Goal: Information Seeking & Learning: Check status

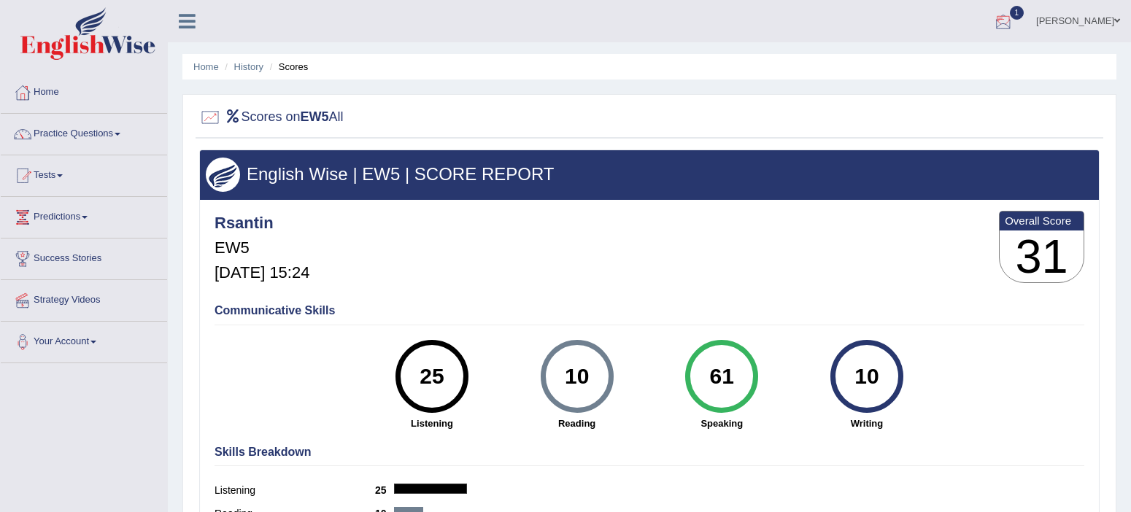
click at [1006, 28] on div at bounding box center [1004, 22] width 22 height 22
click at [1015, 26] on div at bounding box center [1004, 22] width 22 height 22
click at [1015, 17] on div at bounding box center [1004, 22] width 22 height 22
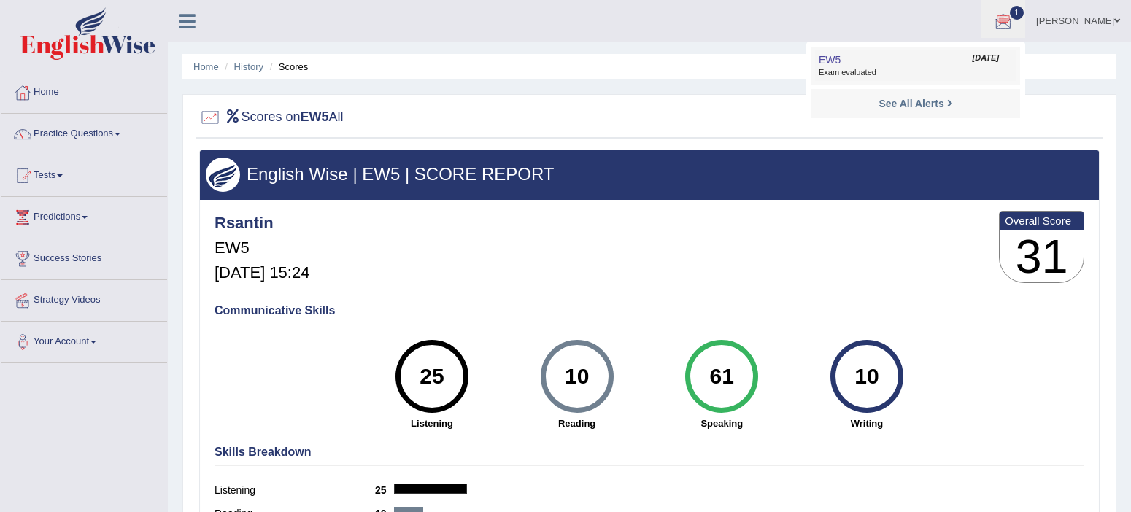
click at [863, 58] on link "EW5 Sep 25, 2025 Exam evaluated" at bounding box center [915, 65] width 201 height 31
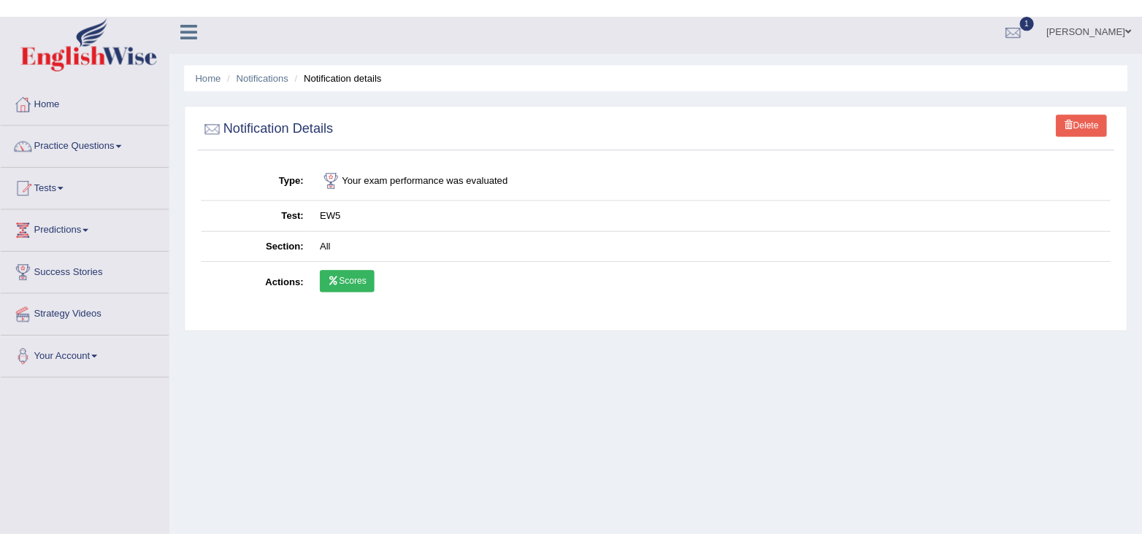
scroll to position [7, 0]
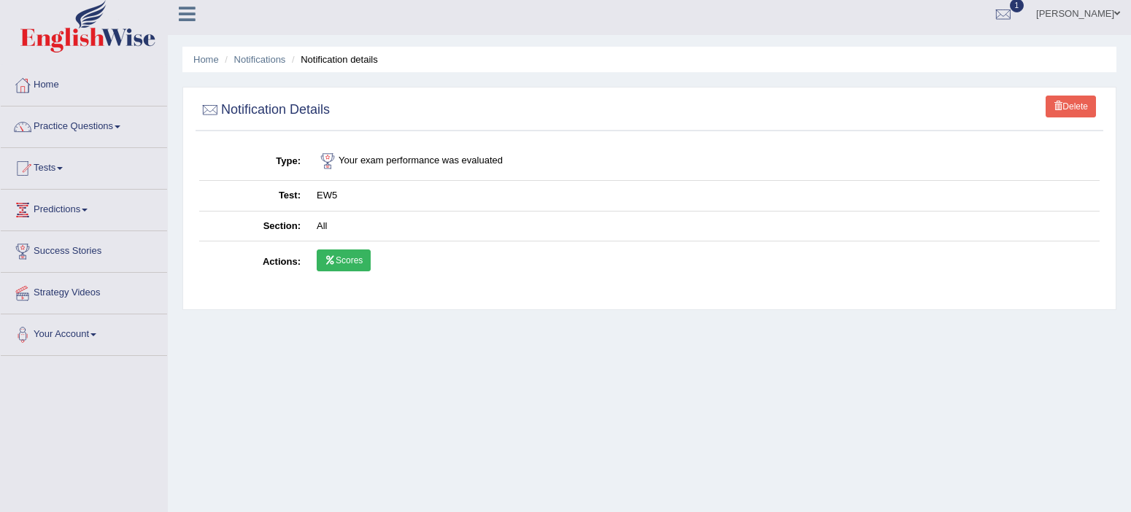
click at [352, 263] on link "Scores" at bounding box center [344, 261] width 54 height 22
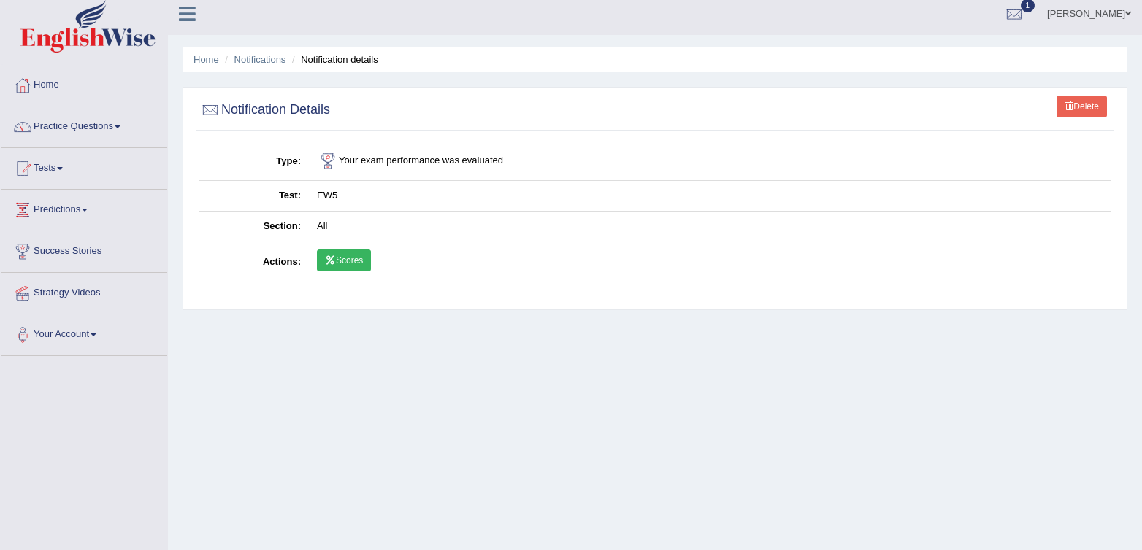
scroll to position [0, 0]
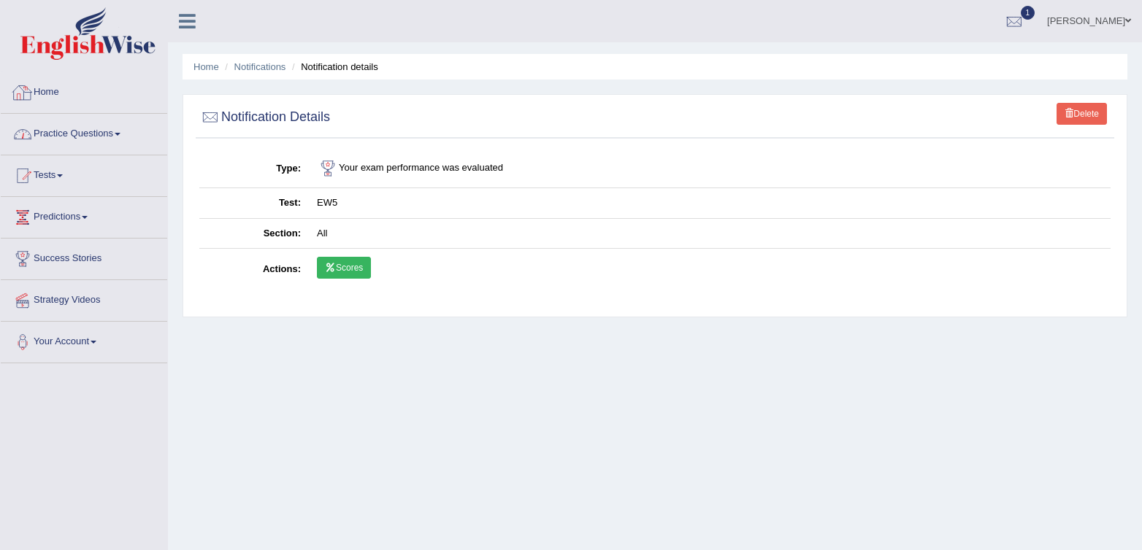
click at [51, 126] on link "Practice Questions" at bounding box center [84, 132] width 166 height 36
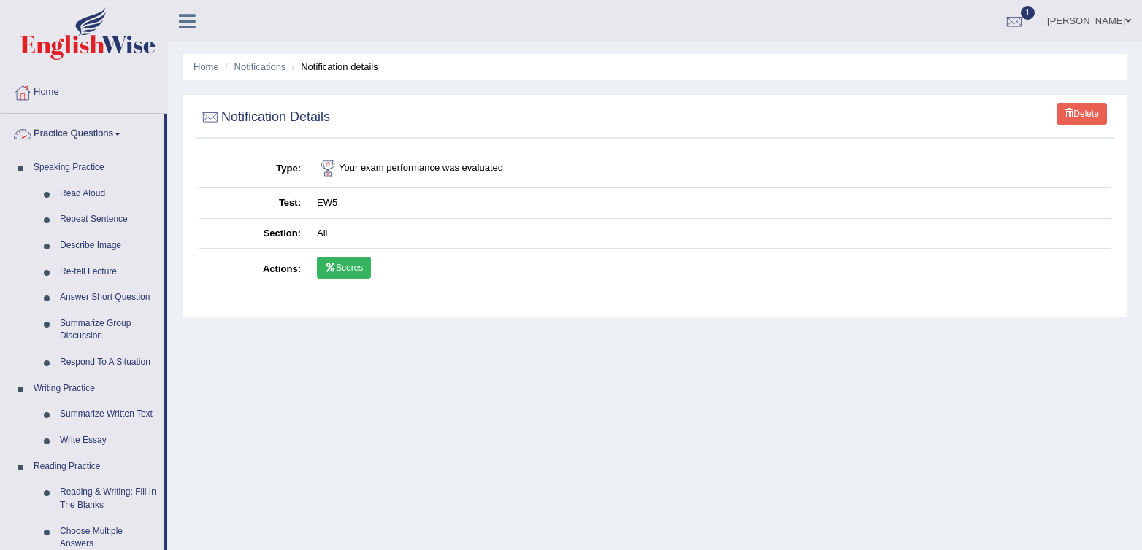
click at [258, 74] on ul "Home Notifications Notification details" at bounding box center [654, 67] width 944 height 26
click at [258, 69] on link "Notifications" at bounding box center [260, 66] width 52 height 11
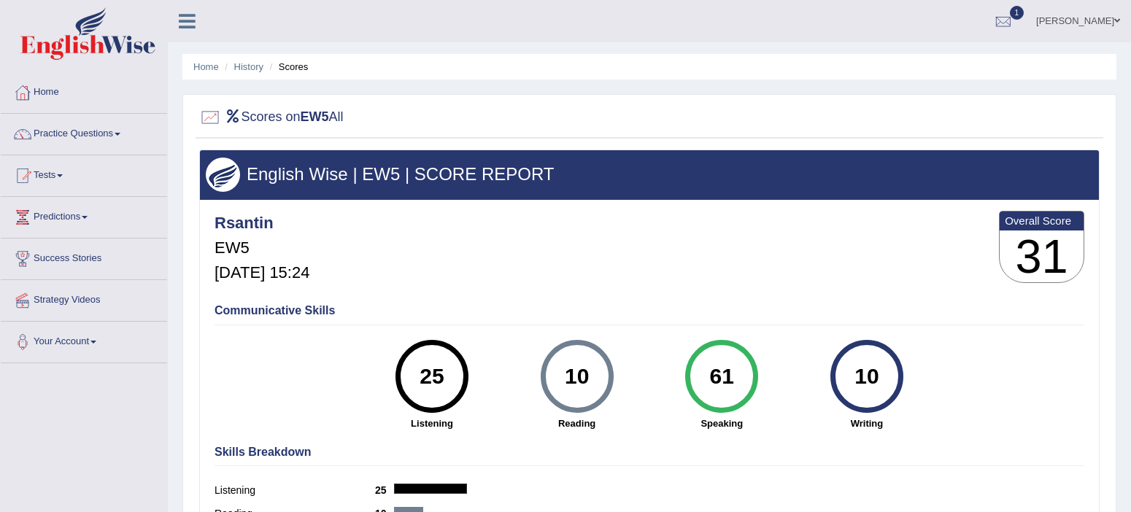
click at [731, 134] on div "Scores on EW5 All" at bounding box center [650, 120] width 908 height 36
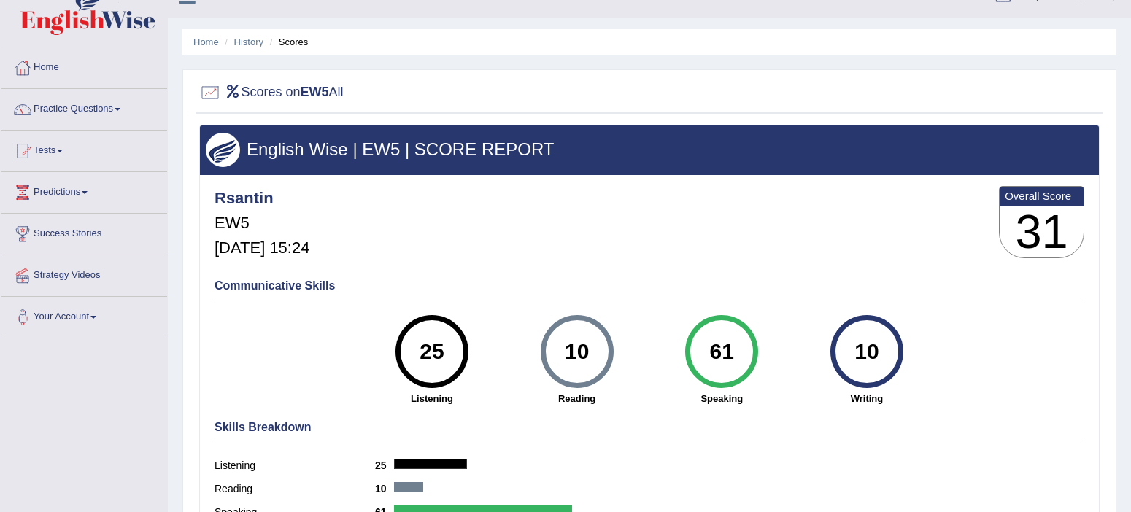
scroll to position [22, 0]
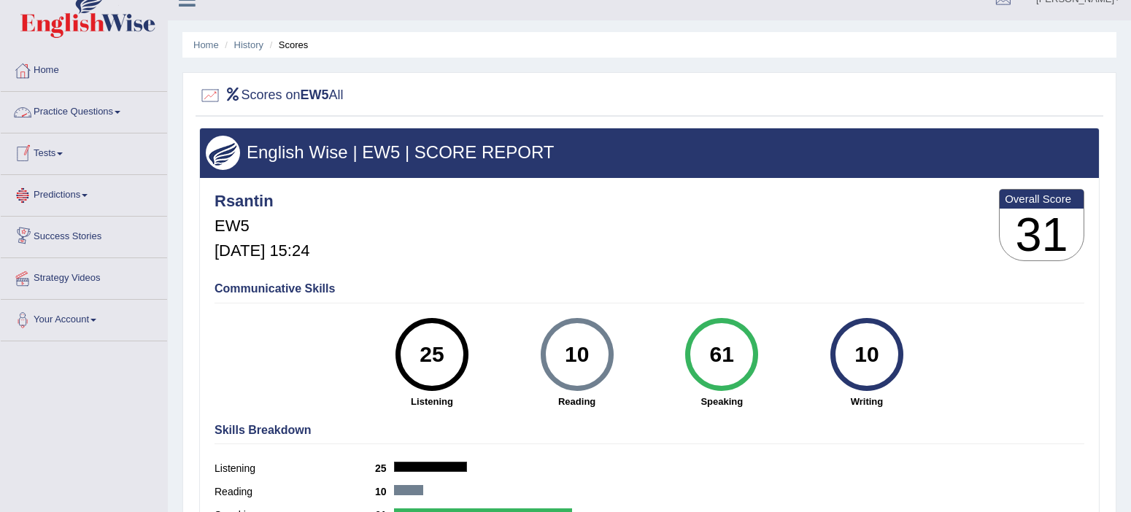
click at [58, 109] on link "Practice Questions" at bounding box center [84, 110] width 166 height 36
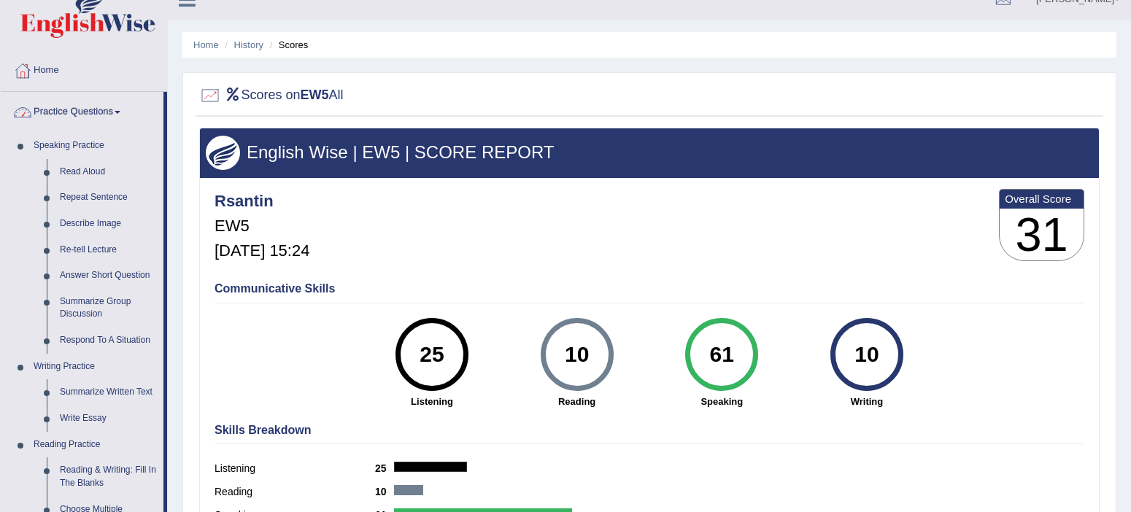
click at [66, 96] on link "Practice Questions" at bounding box center [82, 110] width 163 height 36
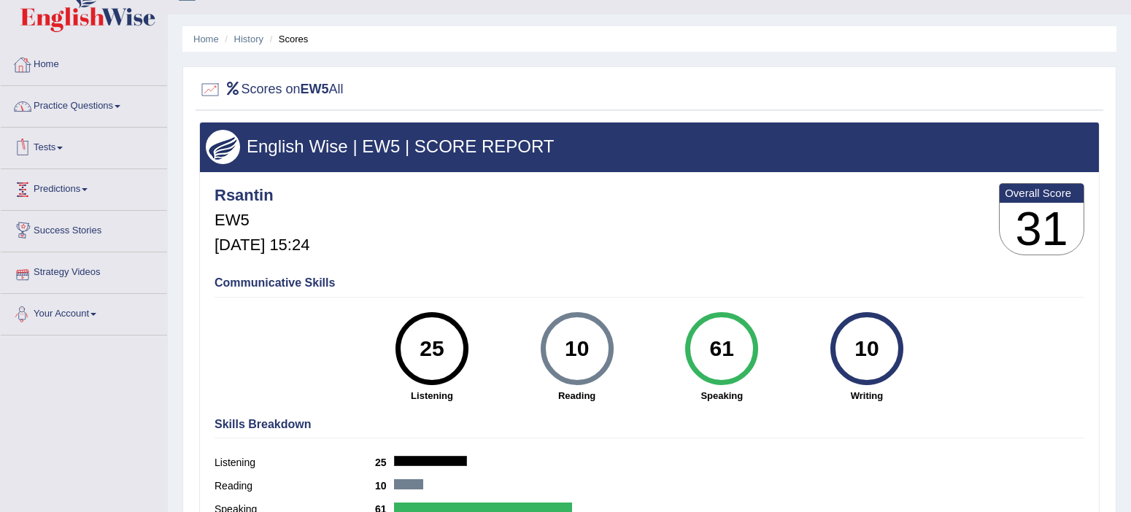
scroll to position [0, 0]
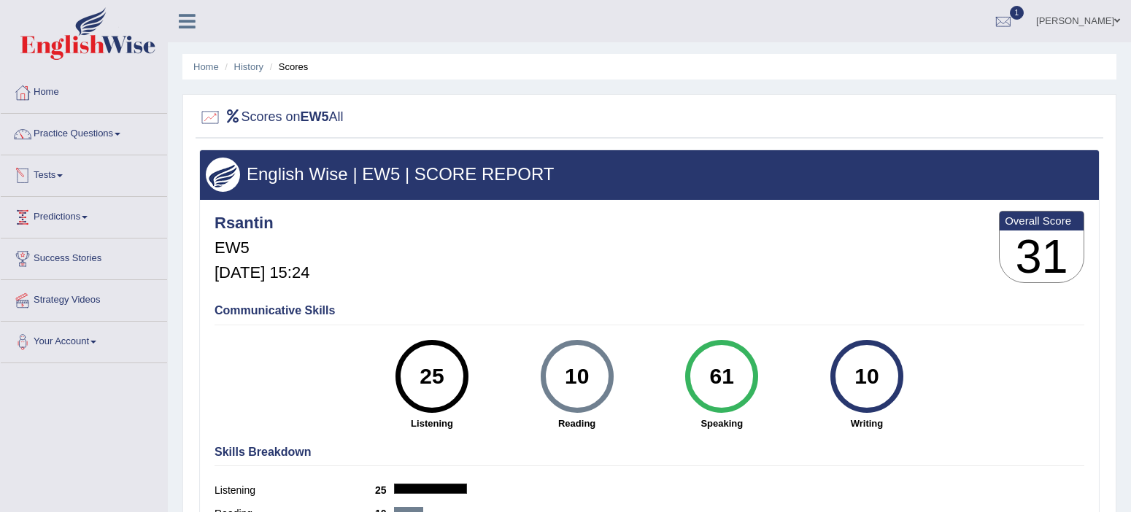
click at [53, 179] on link "Tests" at bounding box center [84, 173] width 166 height 36
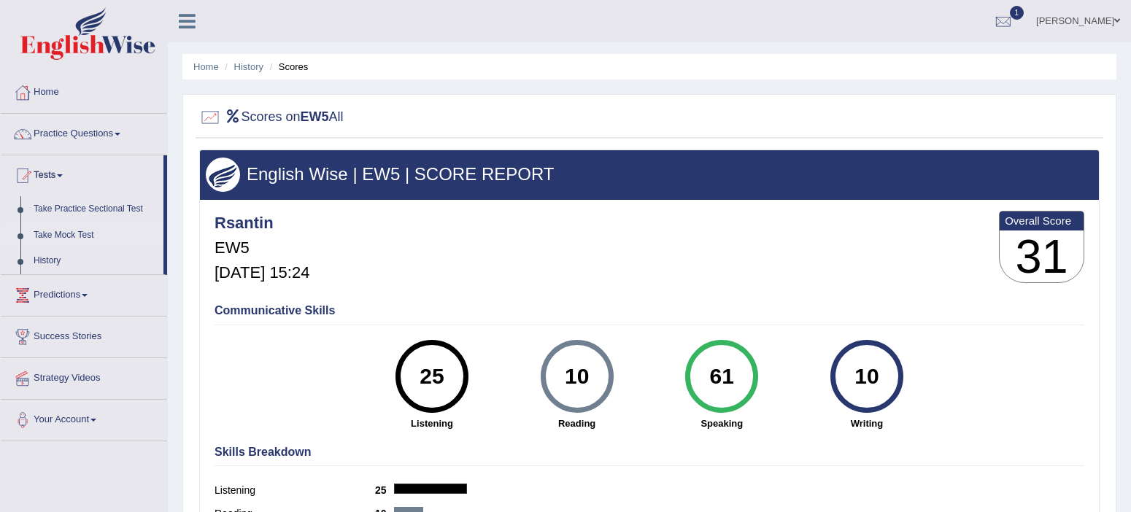
click at [46, 228] on link "Take Mock Test" at bounding box center [95, 236] width 136 height 26
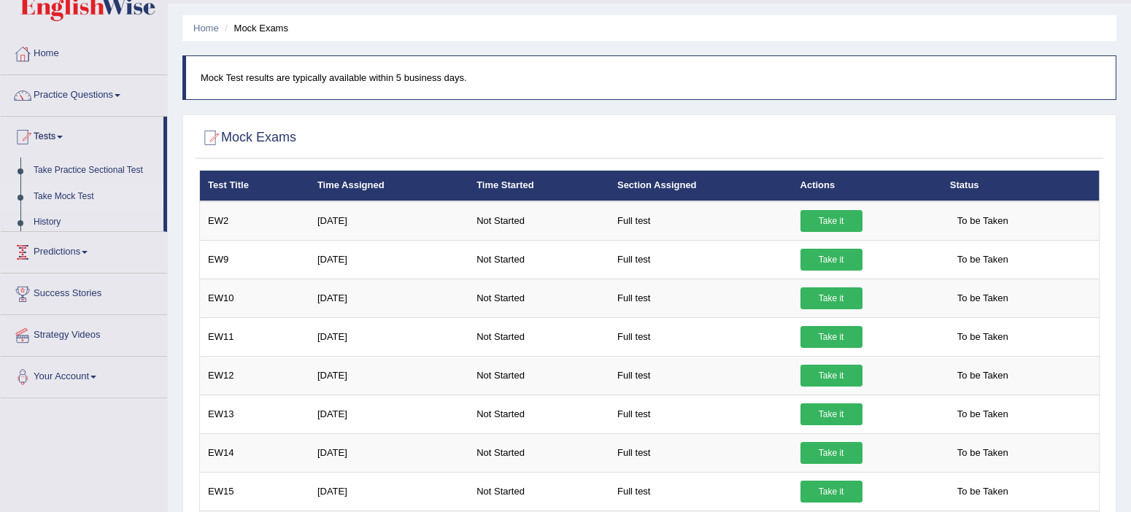
scroll to position [40, 0]
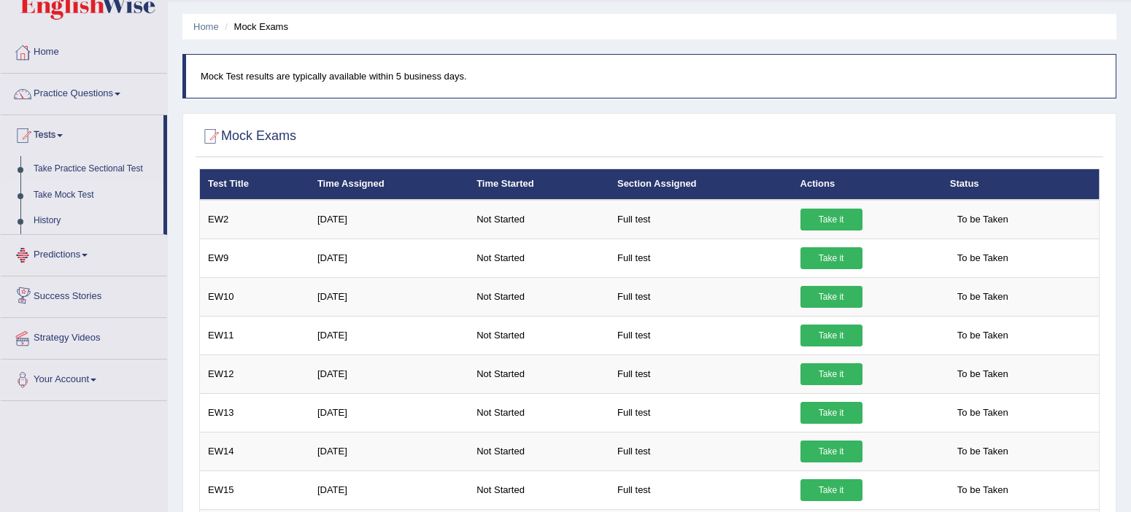
click at [65, 218] on link "History" at bounding box center [95, 221] width 136 height 26
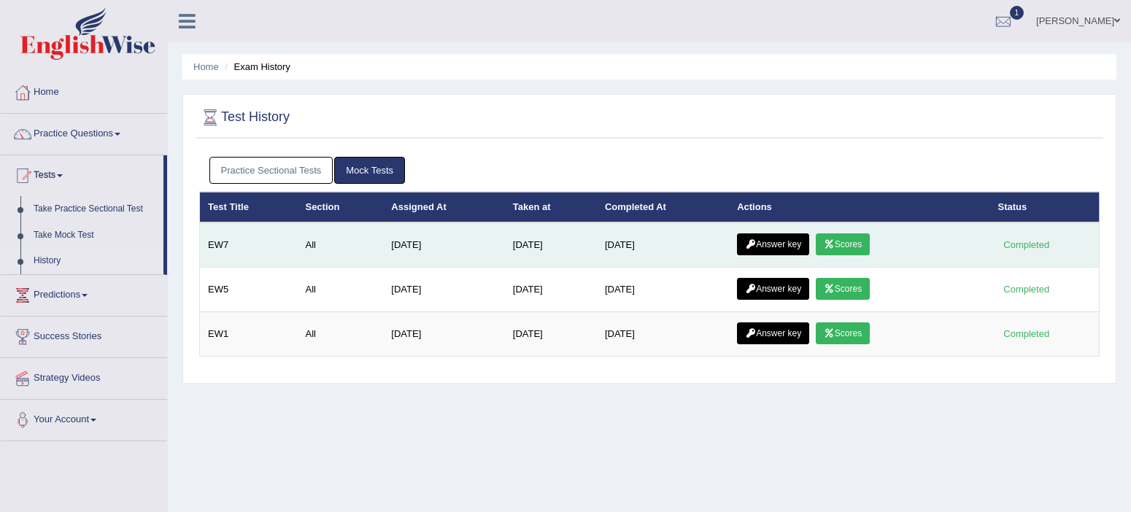
click at [848, 242] on link "Scores" at bounding box center [843, 245] width 54 height 22
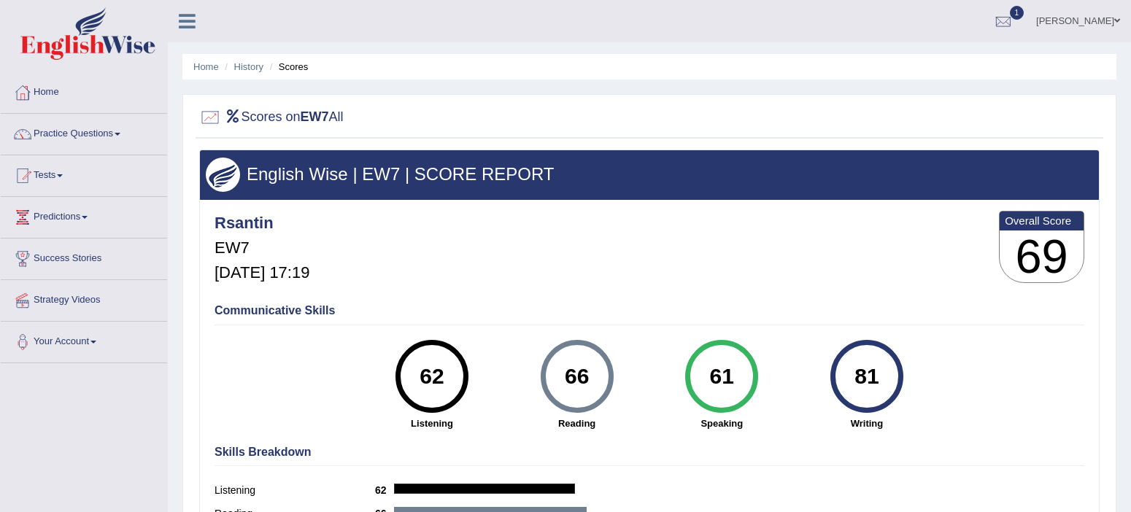
click at [848, 242] on div "Rsantin EW7 Sep 25, 2025, 17:19 Overall Score 69" at bounding box center [649, 250] width 877 height 87
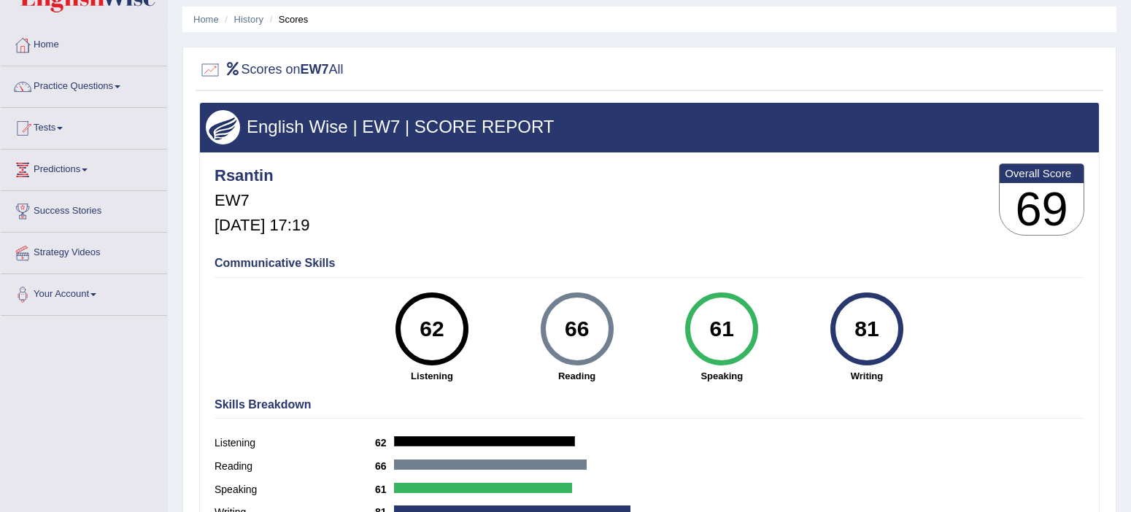
scroll to position [60, 0]
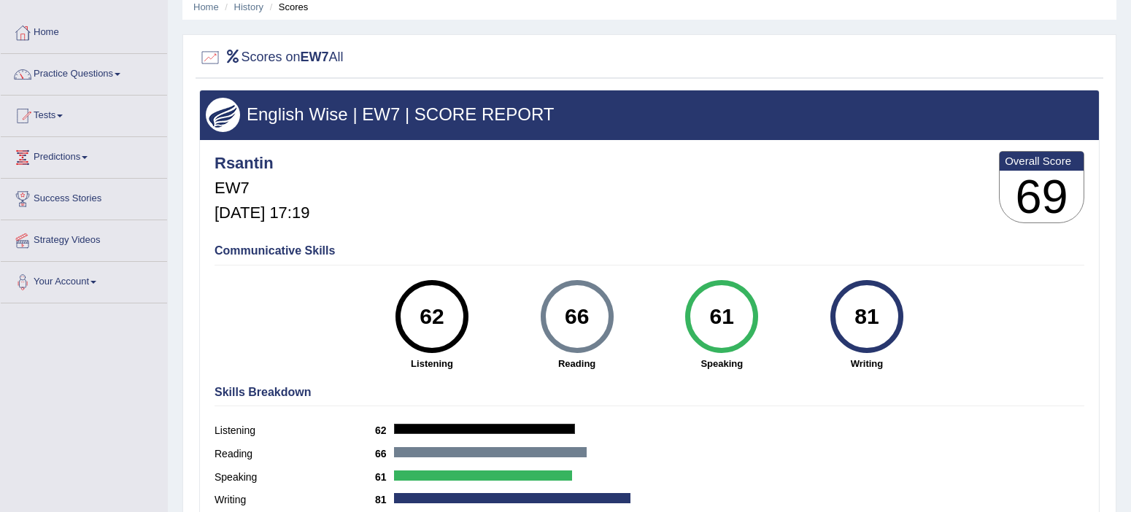
click at [888, 330] on div "81" at bounding box center [866, 316] width 53 height 61
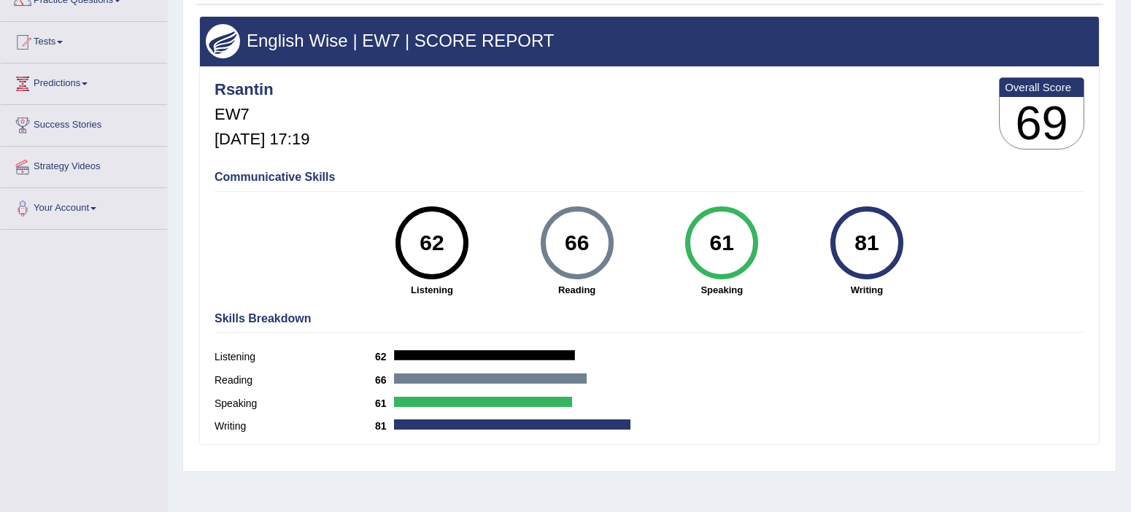
scroll to position [0, 0]
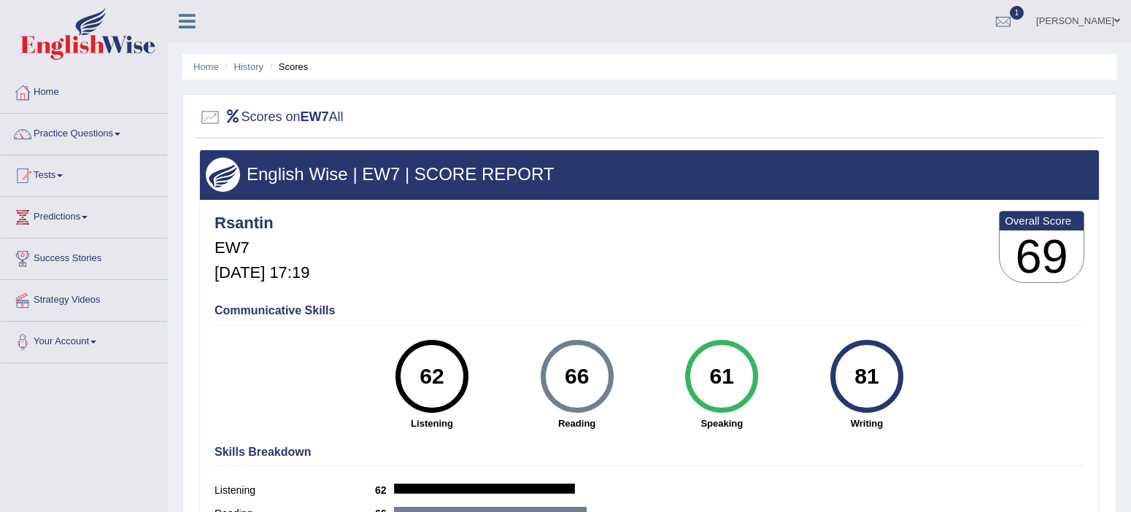
click at [752, 252] on div "Rsantin EW7 Sep 25, 2025, 17:19 Overall Score 69" at bounding box center [649, 250] width 877 height 87
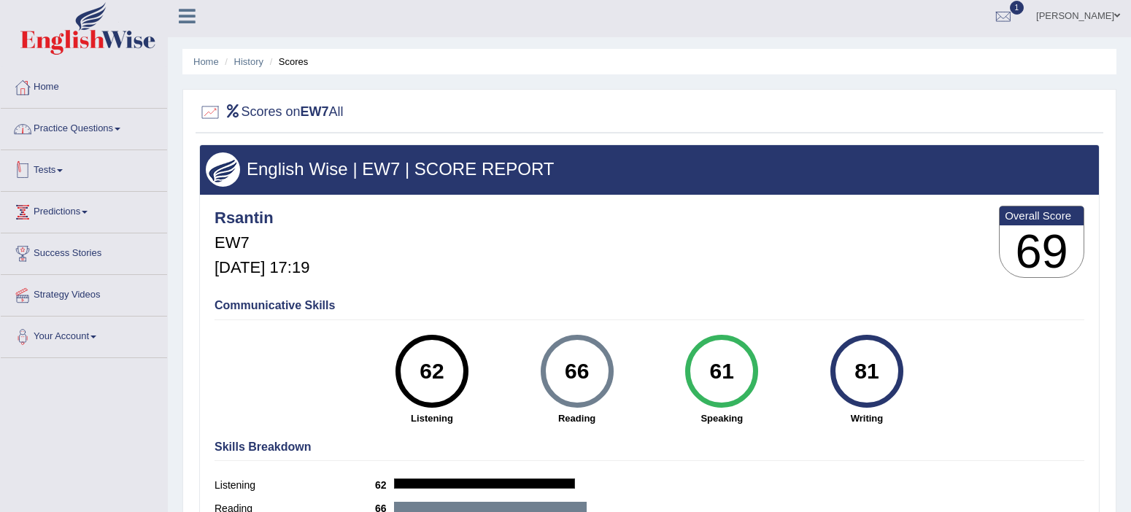
click at [58, 136] on link "Practice Questions" at bounding box center [84, 127] width 166 height 36
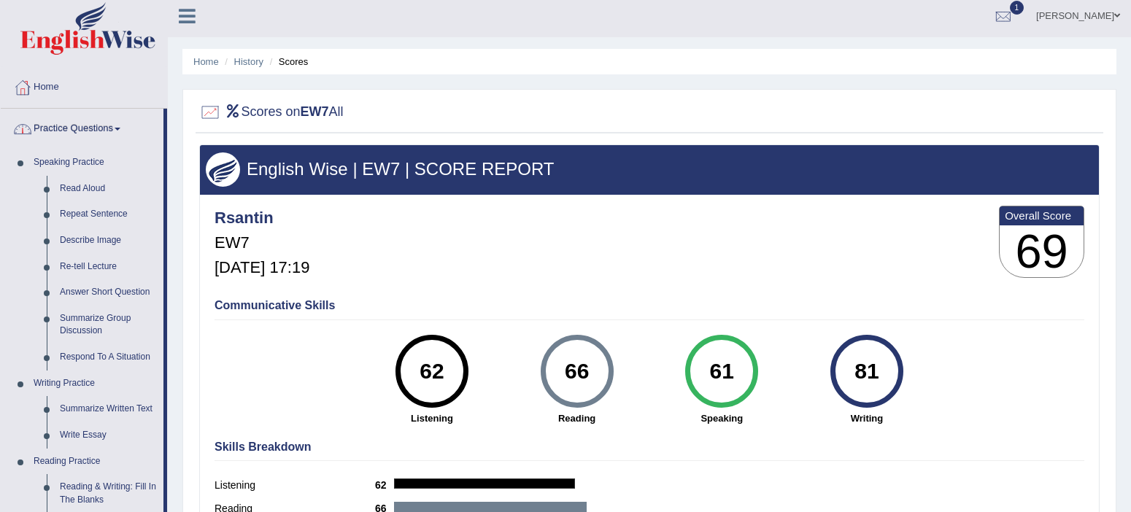
click at [74, 132] on link "Practice Questions" at bounding box center [82, 127] width 163 height 36
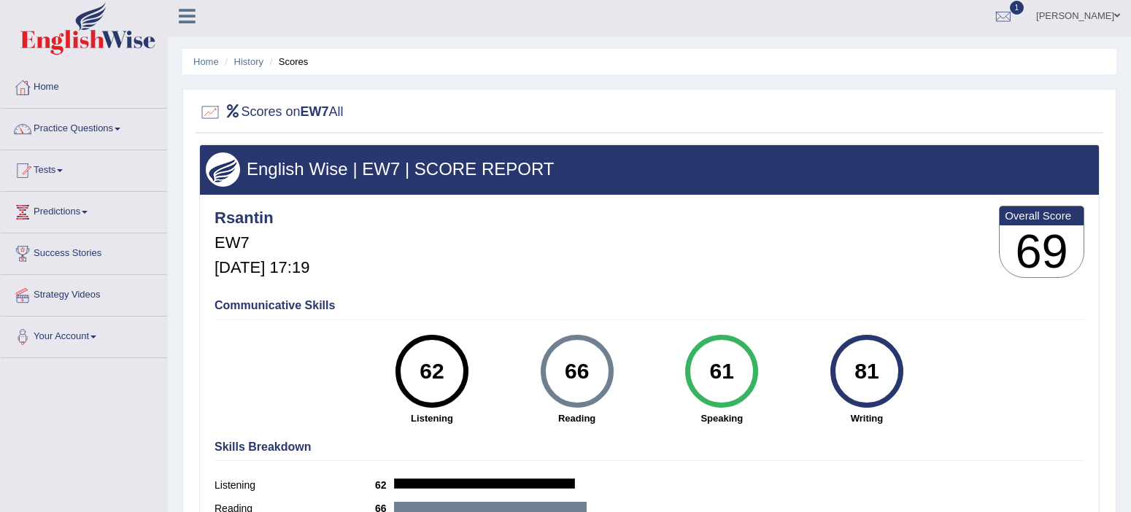
scroll to position [10, 0]
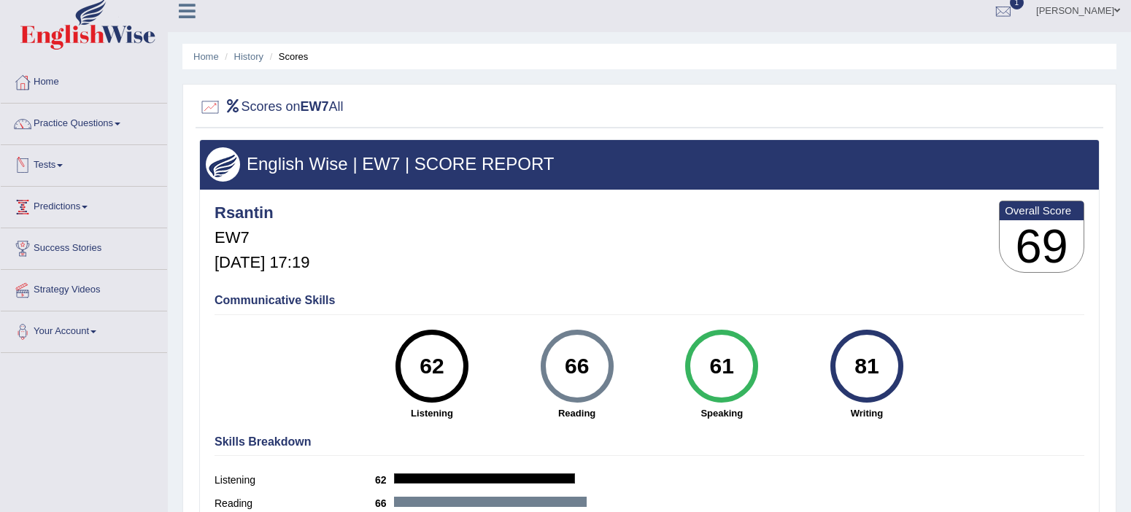
click at [39, 153] on link "Tests" at bounding box center [84, 163] width 166 height 36
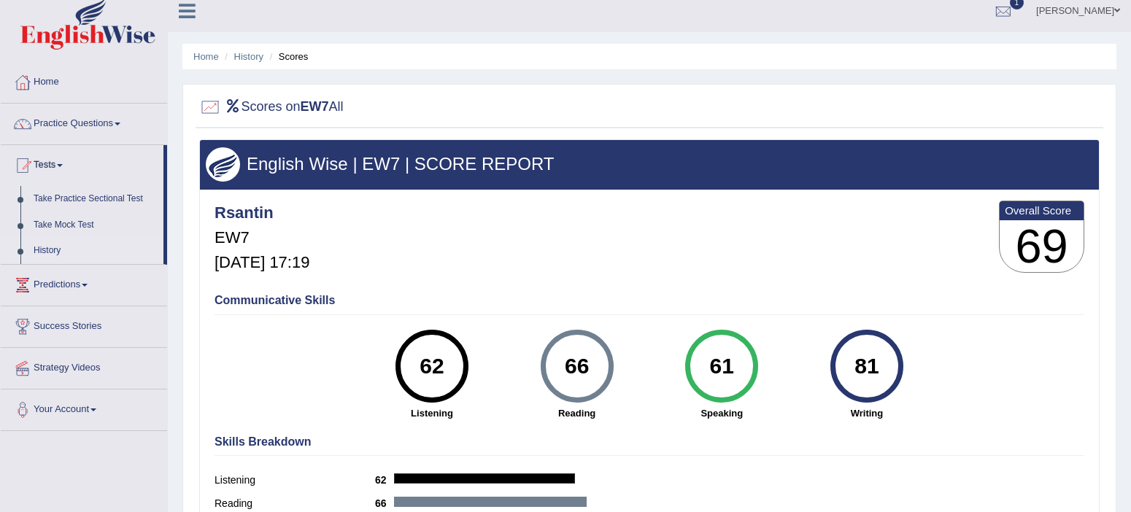
click at [37, 250] on link "History" at bounding box center [95, 251] width 136 height 26
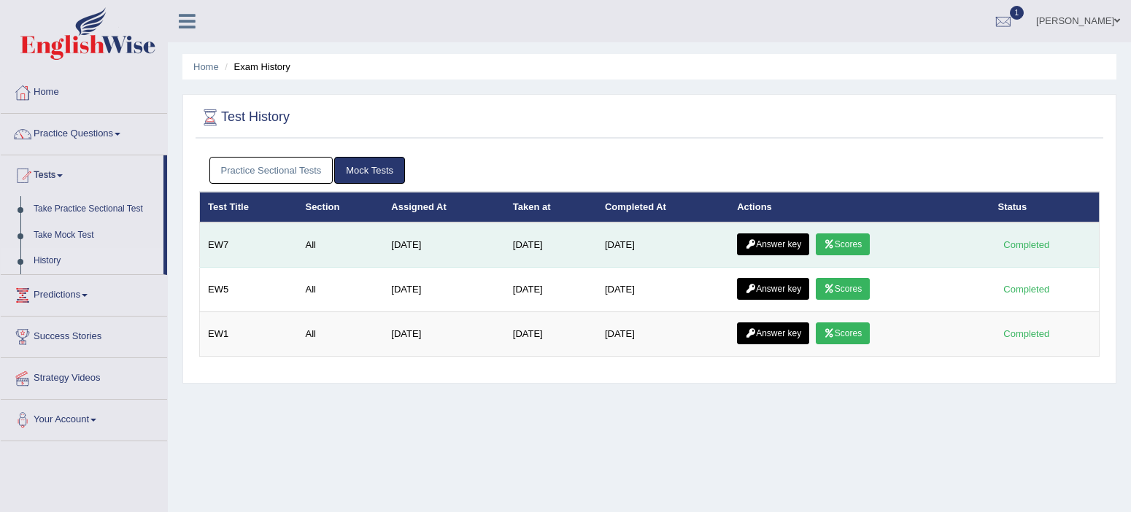
click at [756, 247] on icon at bounding box center [750, 244] width 11 height 9
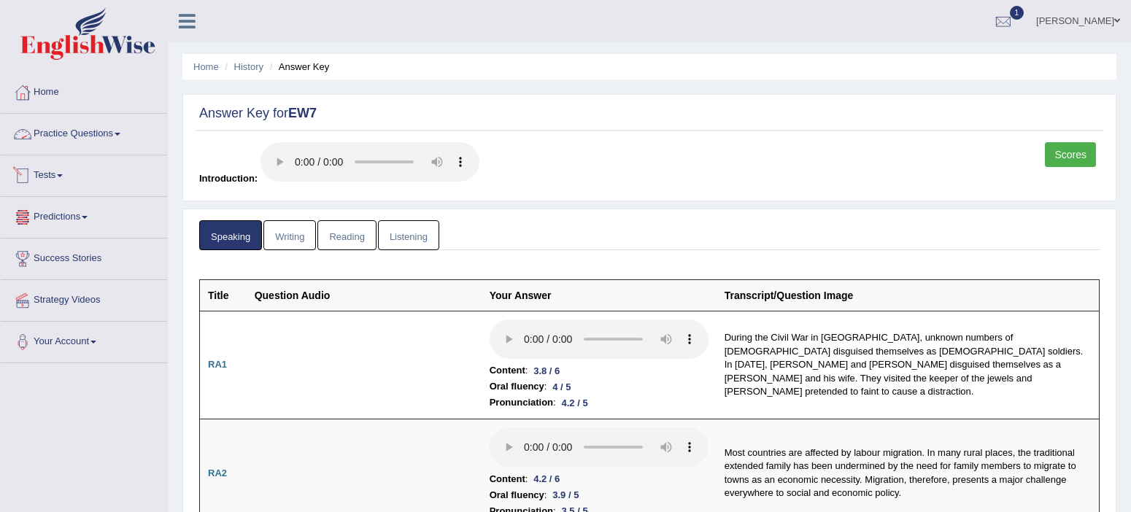
click at [39, 180] on link "Tests" at bounding box center [84, 173] width 166 height 36
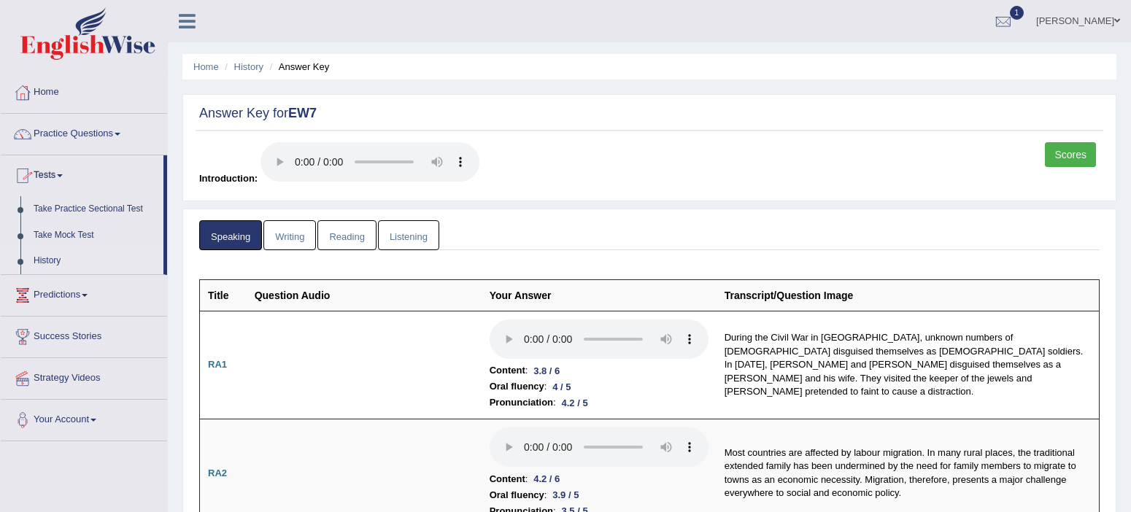
click at [51, 255] on link "History" at bounding box center [95, 261] width 136 height 26
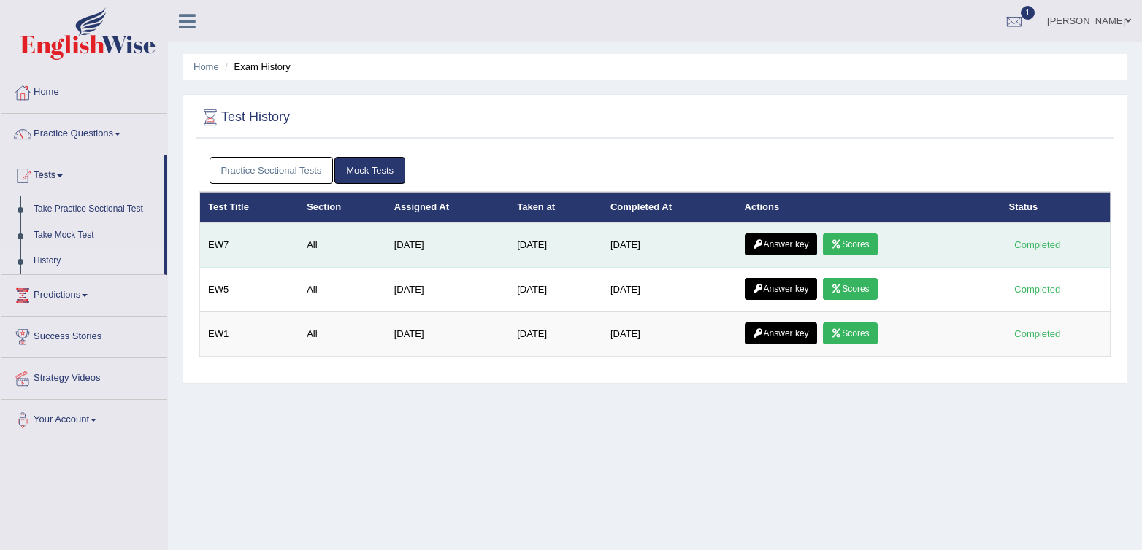
click at [780, 246] on link "Answer key" at bounding box center [780, 245] width 72 height 22
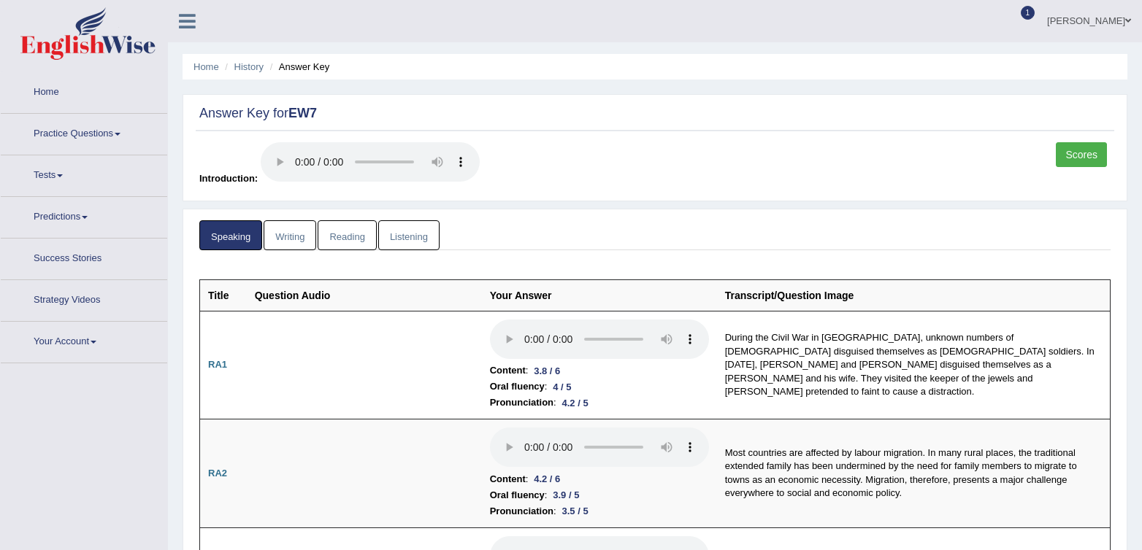
click at [424, 228] on link "Listening" at bounding box center [408, 235] width 61 height 30
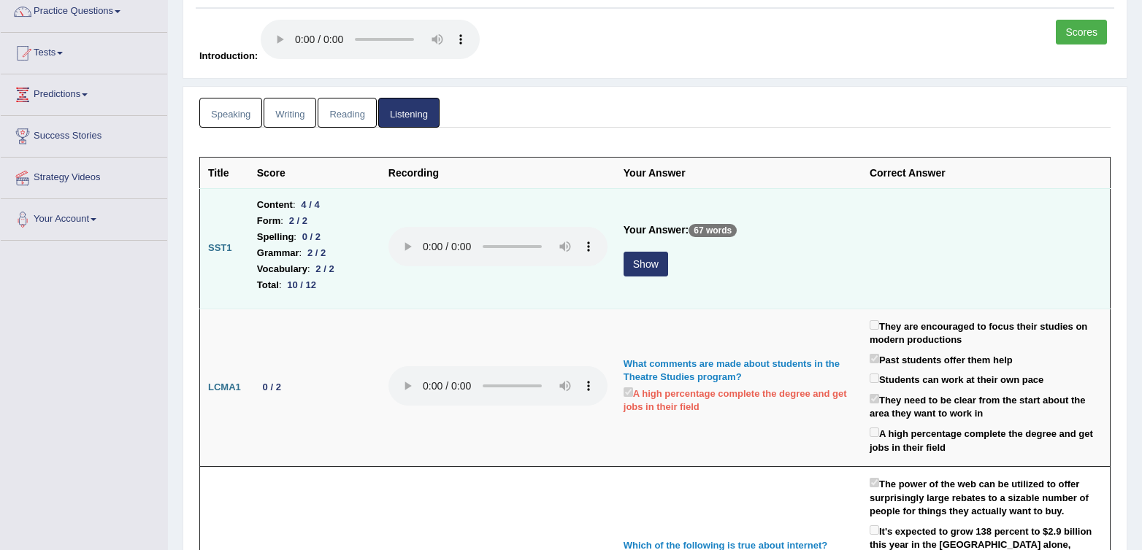
scroll to position [42, 0]
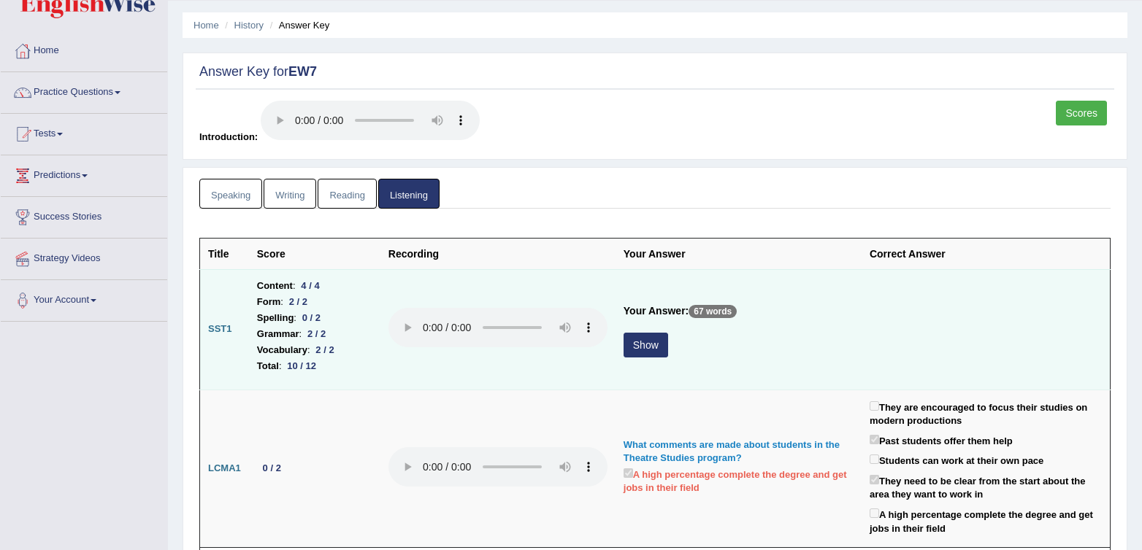
click at [906, 342] on td at bounding box center [985, 329] width 249 height 120
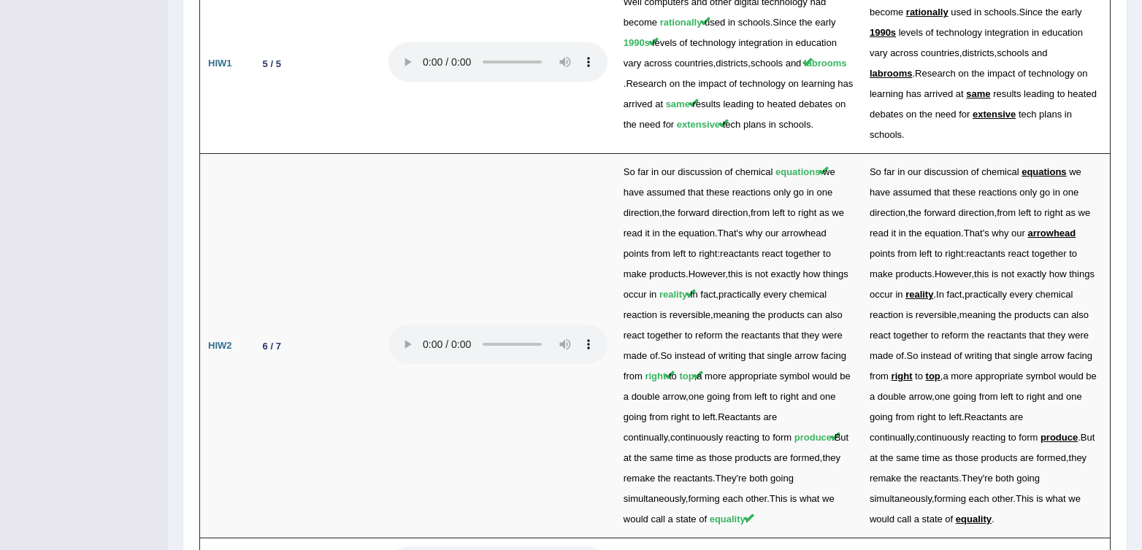
scroll to position [3049, 0]
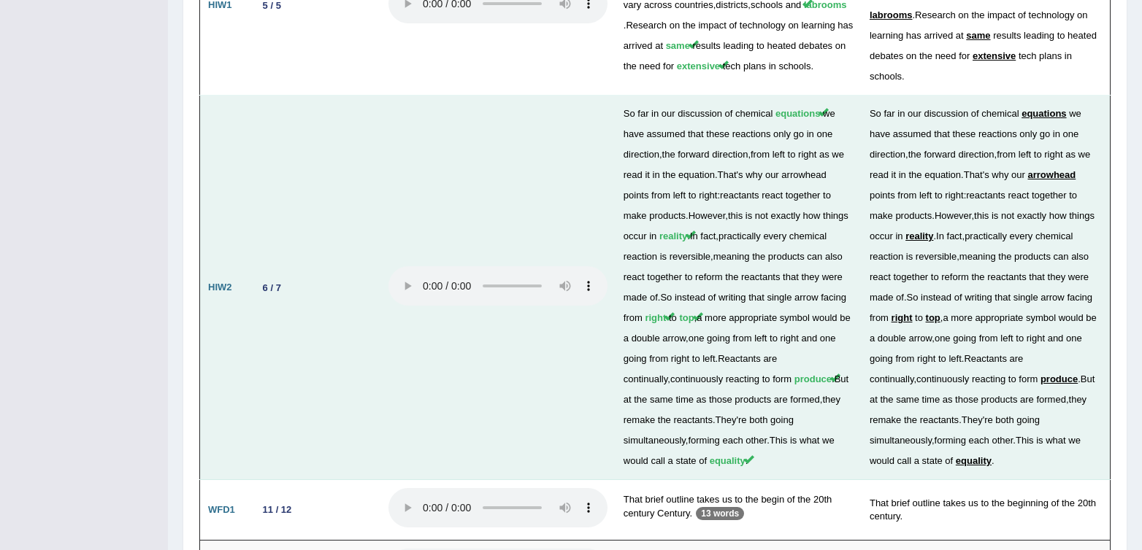
click at [393, 235] on td at bounding box center [497, 288] width 235 height 385
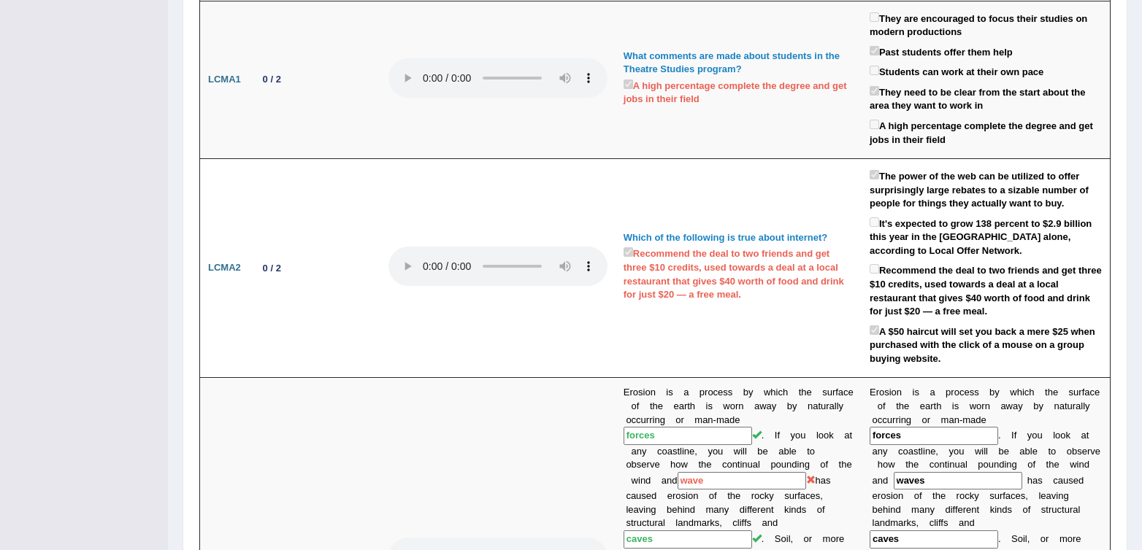
scroll to position [0, 0]
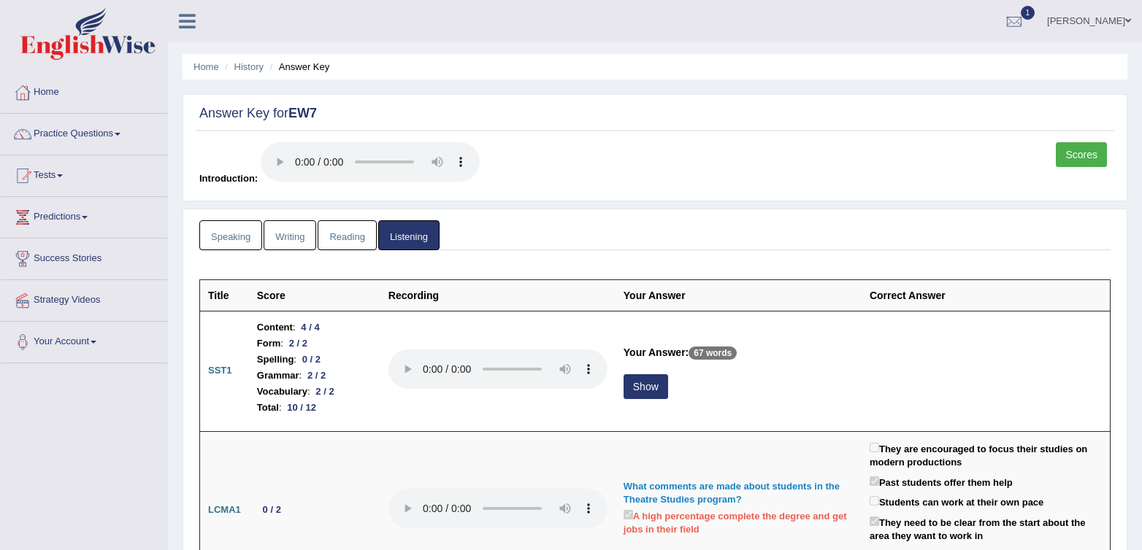
click at [340, 240] on link "Reading" at bounding box center [346, 235] width 58 height 30
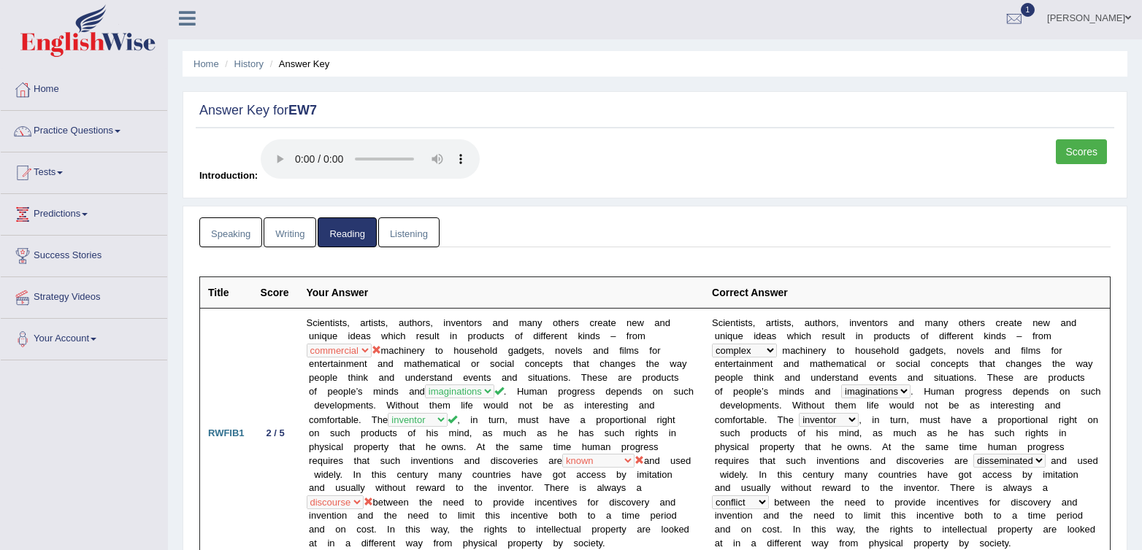
scroll to position [5, 0]
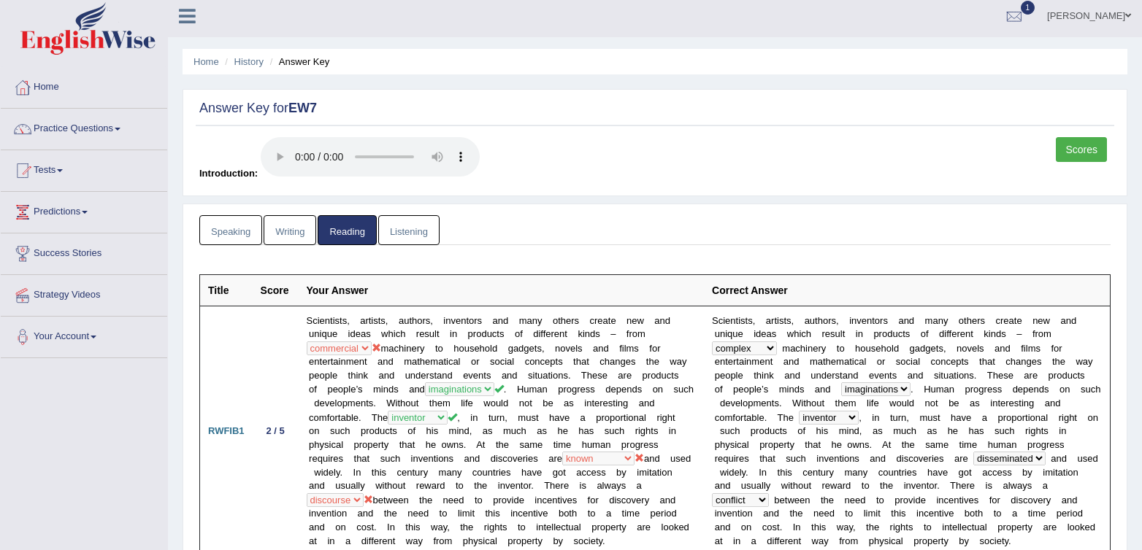
click at [1071, 147] on link "Scores" at bounding box center [1080, 149] width 51 height 25
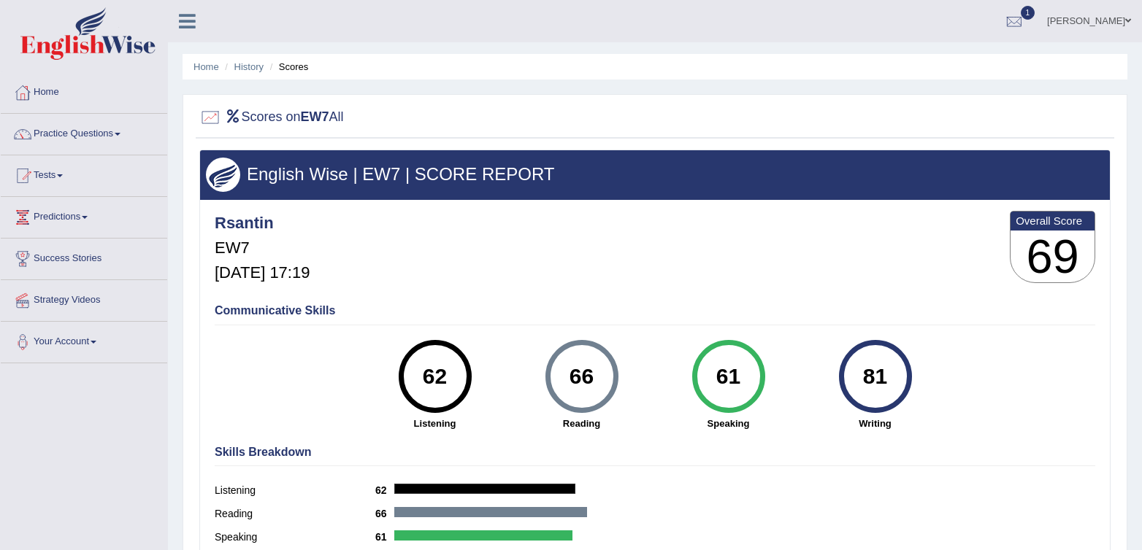
click at [822, 231] on div "Rsantin EW7 Sep 25, 2025, 17:19 Overall Score 69" at bounding box center [655, 250] width 888 height 87
click at [726, 285] on div "Rsantin EW7 Sep 25, 2025, 17:19 Overall Score 69" at bounding box center [655, 250] width 888 height 87
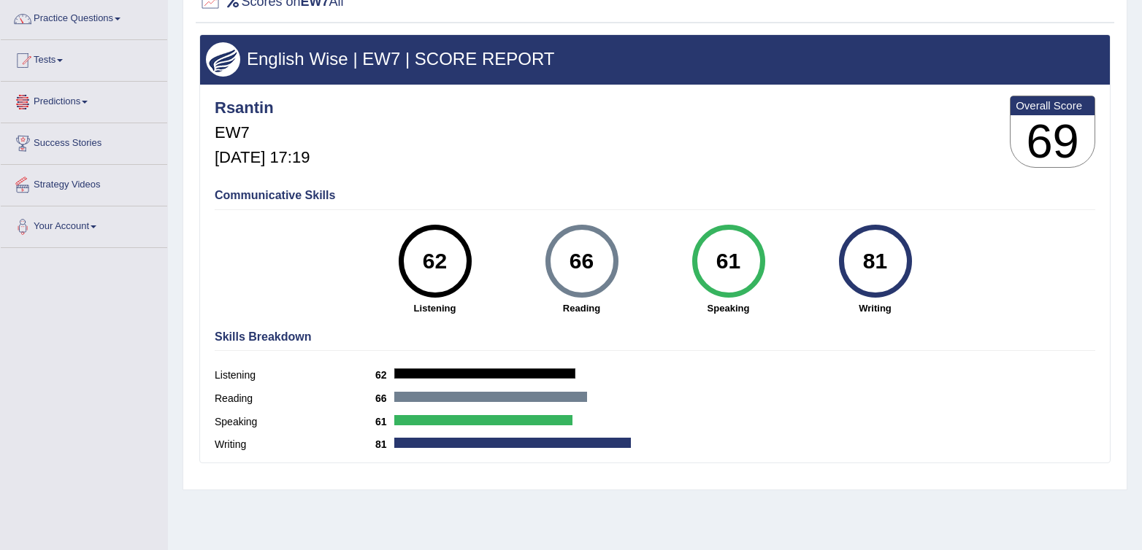
scroll to position [116, 0]
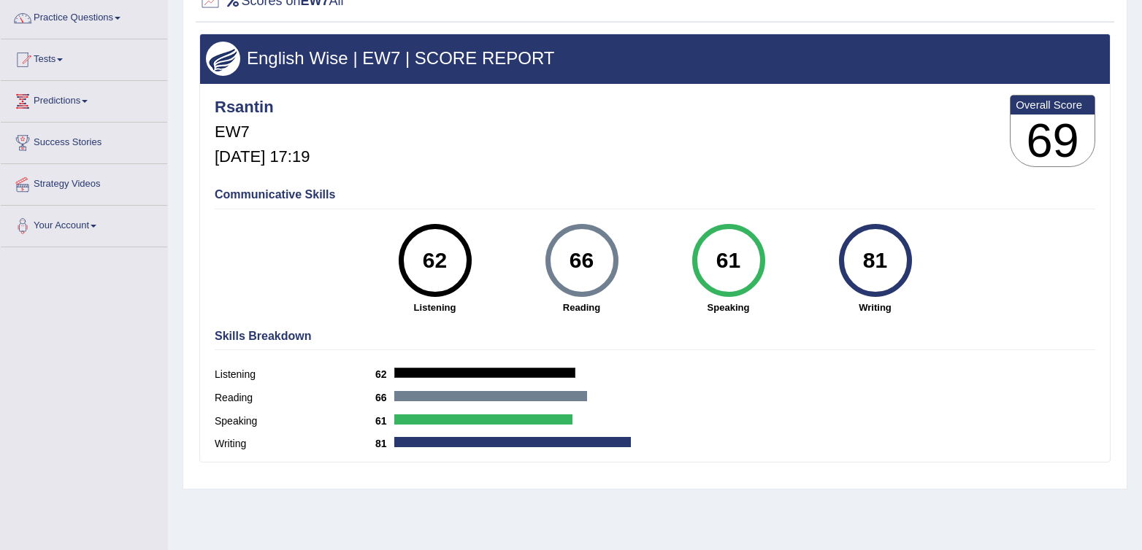
click at [945, 461] on div "Skills Breakdown Listening 62 Reading 66 Speaking 61 Writing 81" at bounding box center [655, 392] width 888 height 139
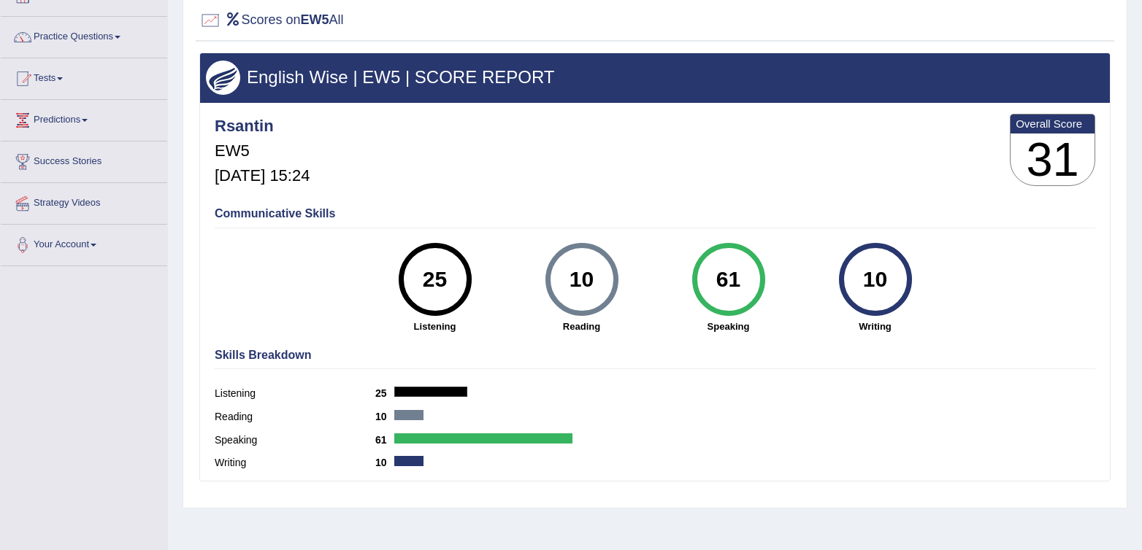
scroll to position [12, 0]
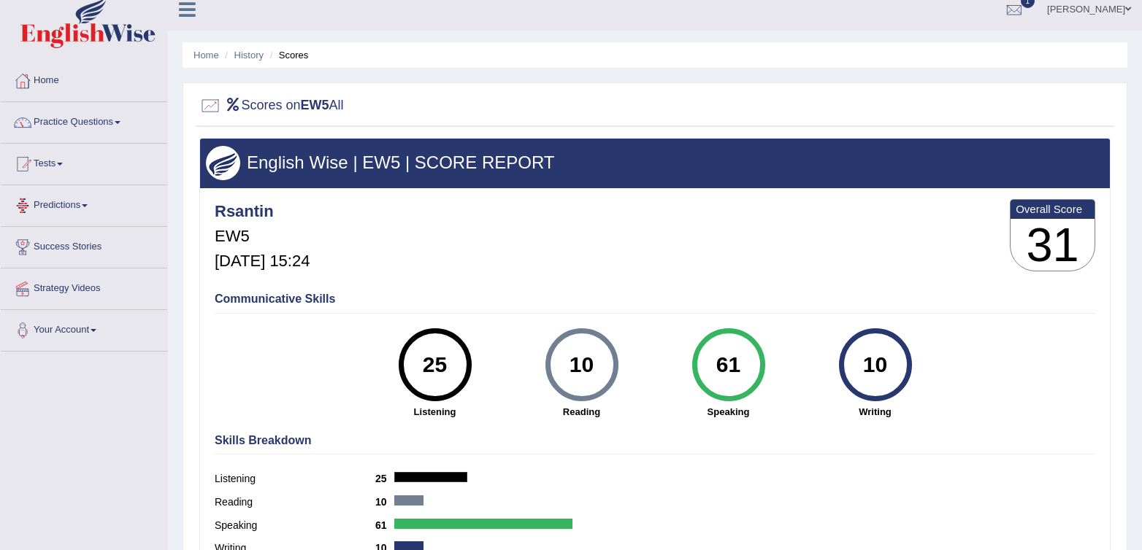
click at [86, 210] on link "Predictions" at bounding box center [84, 203] width 166 height 36
click at [61, 156] on link "Tests" at bounding box center [84, 162] width 166 height 36
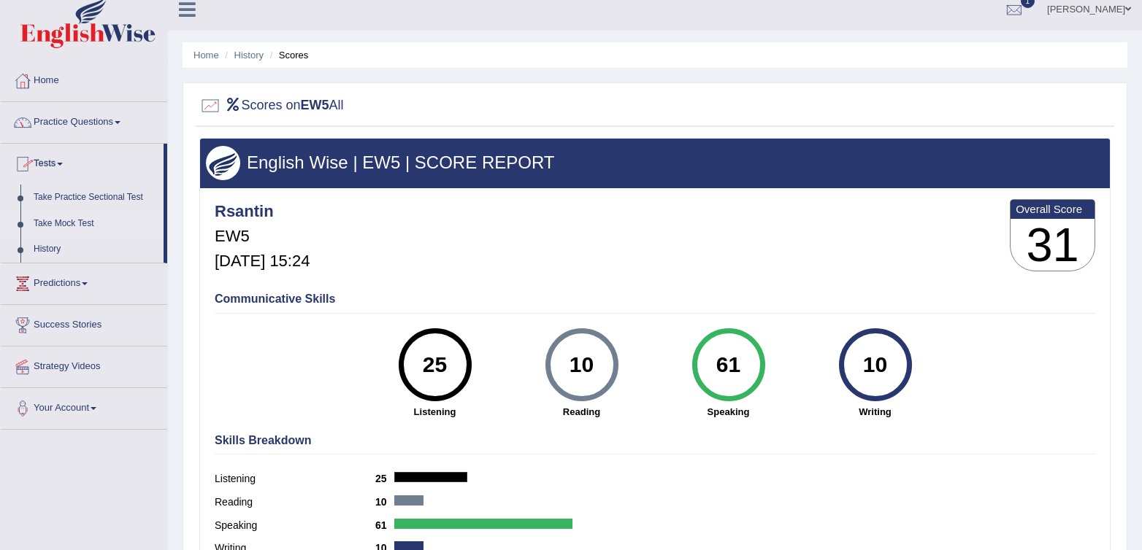
click at [77, 225] on link "Take Mock Test" at bounding box center [95, 224] width 136 height 26
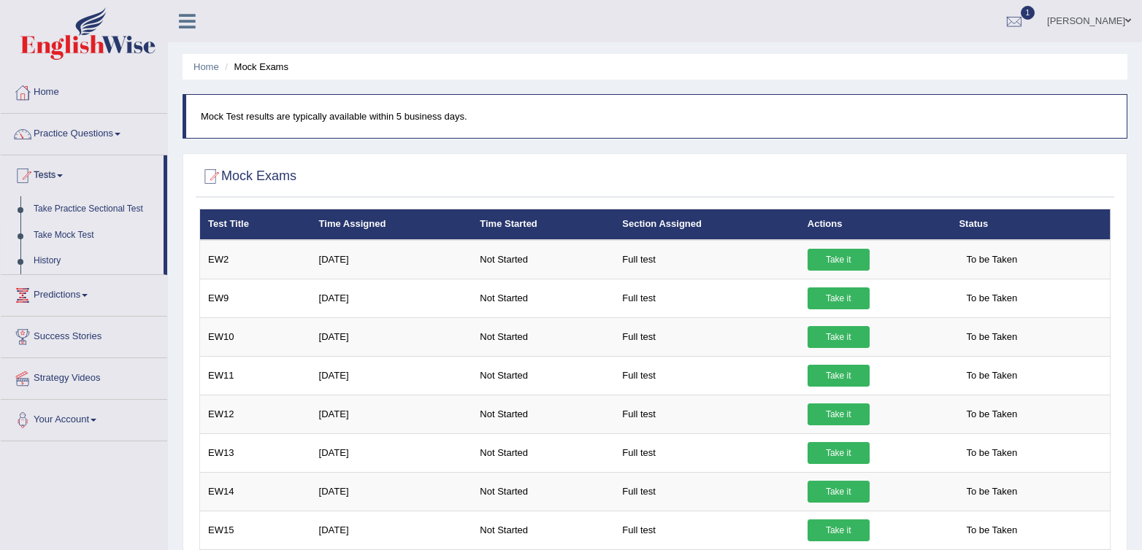
click at [33, 266] on link "History" at bounding box center [95, 261] width 136 height 26
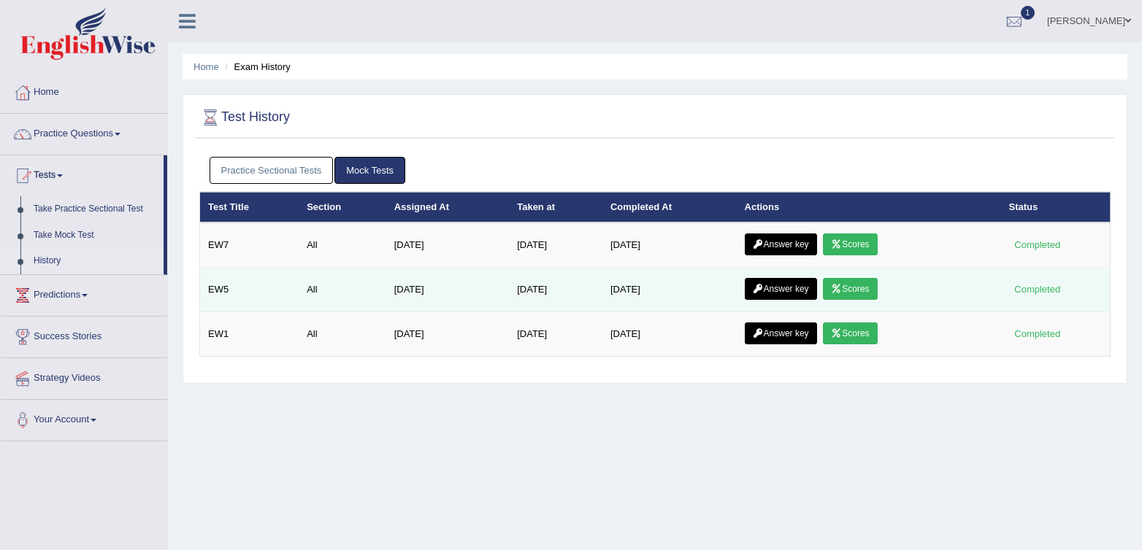
click at [763, 293] on icon at bounding box center [757, 289] width 11 height 9
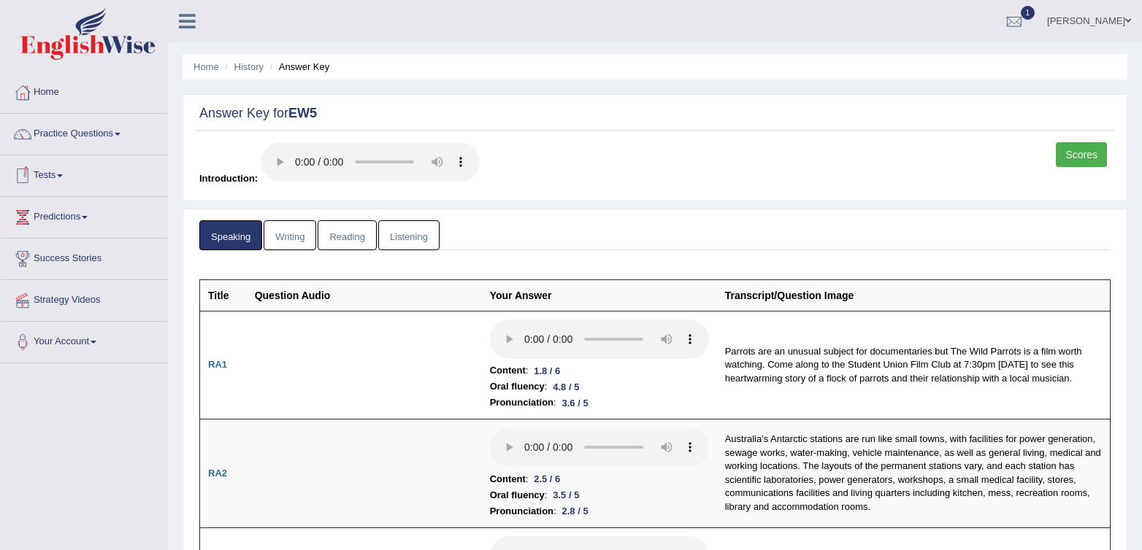
scroll to position [3, 0]
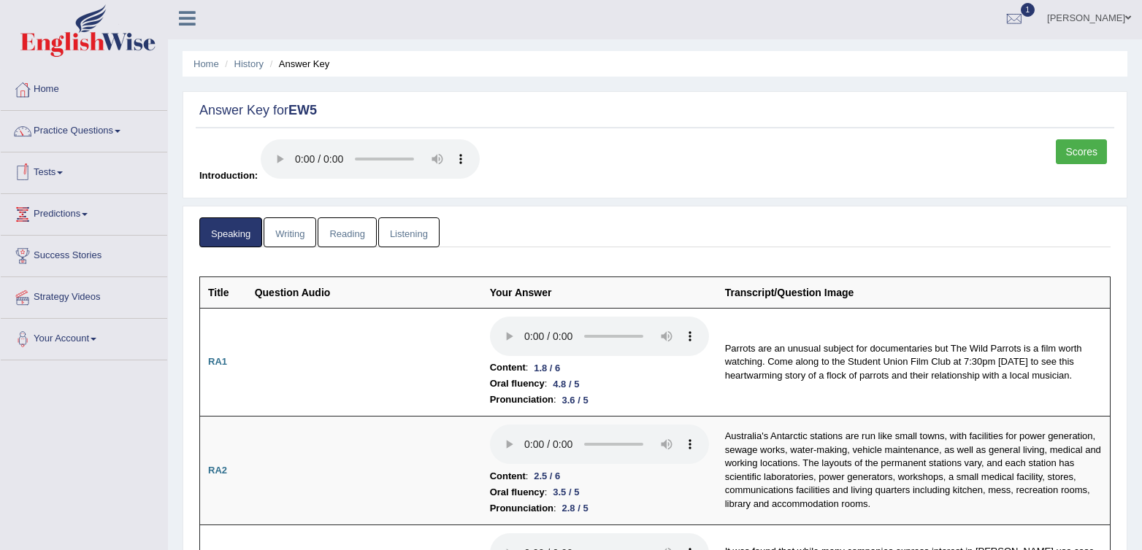
click at [37, 175] on link "Tests" at bounding box center [84, 171] width 166 height 36
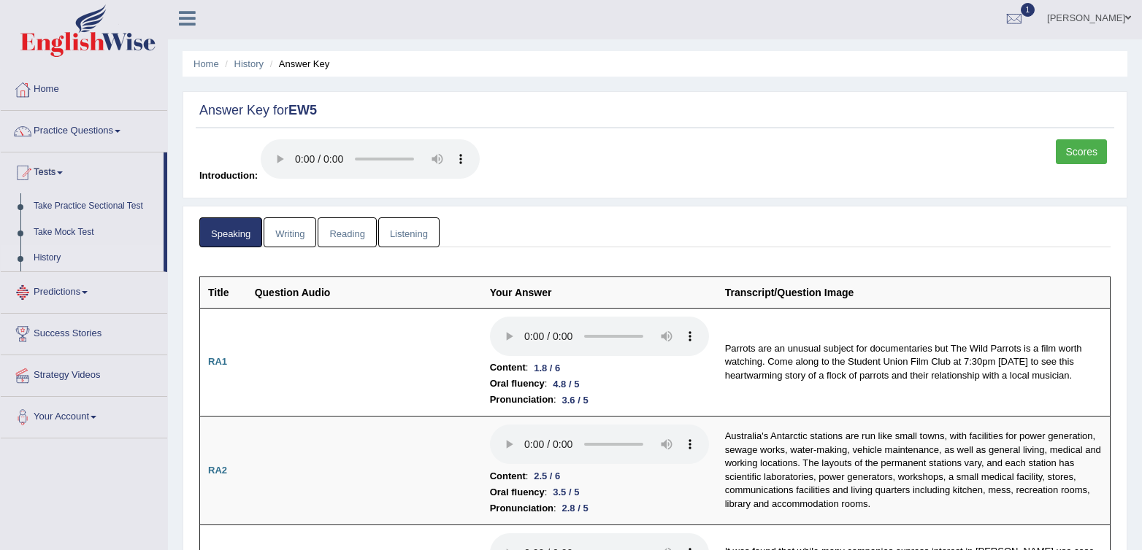
click at [45, 255] on link "History" at bounding box center [95, 258] width 136 height 26
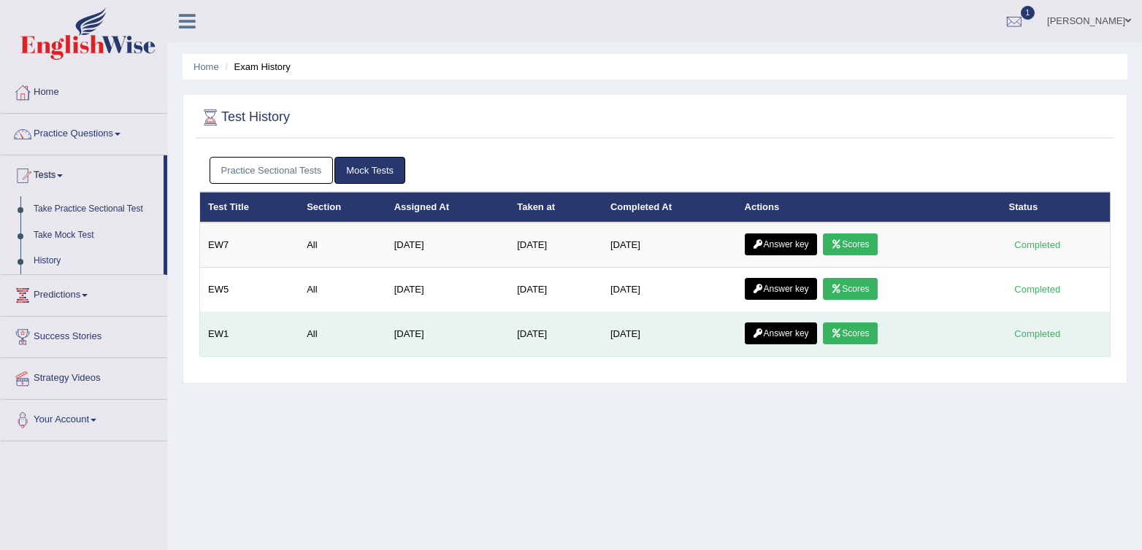
click at [791, 327] on link "Answer key" at bounding box center [780, 334] width 72 height 22
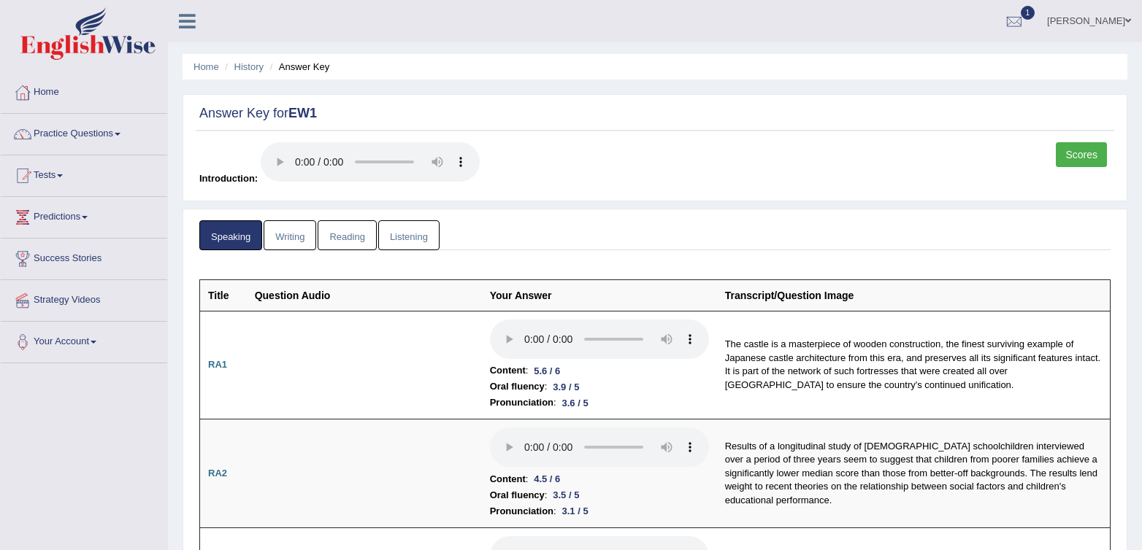
click at [1071, 161] on link "Scores" at bounding box center [1080, 154] width 51 height 25
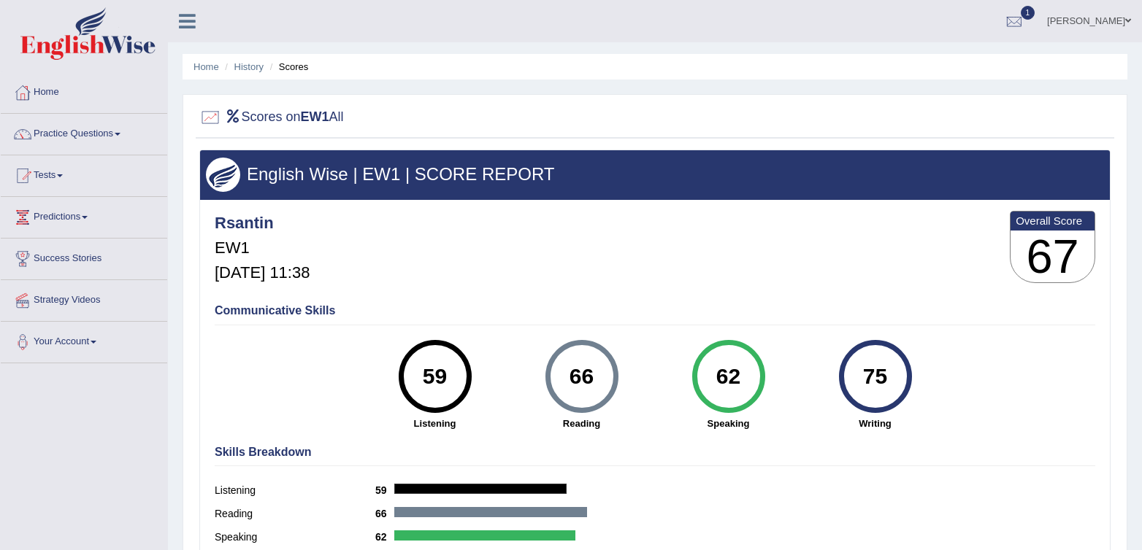
click at [551, 341] on div "66 [GEOGRAPHIC_DATA]" at bounding box center [581, 385] width 147 height 91
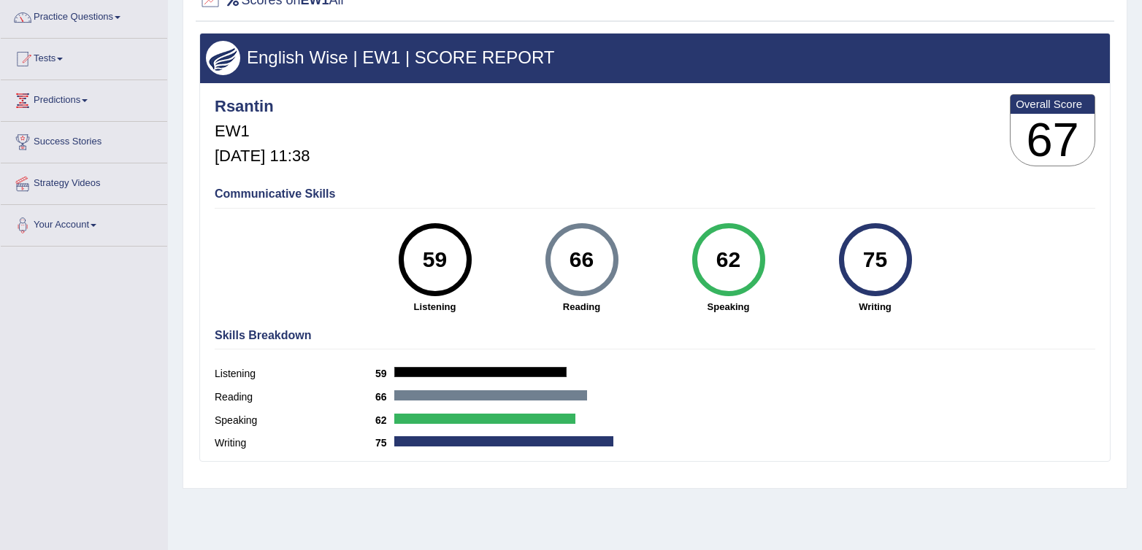
scroll to position [163, 0]
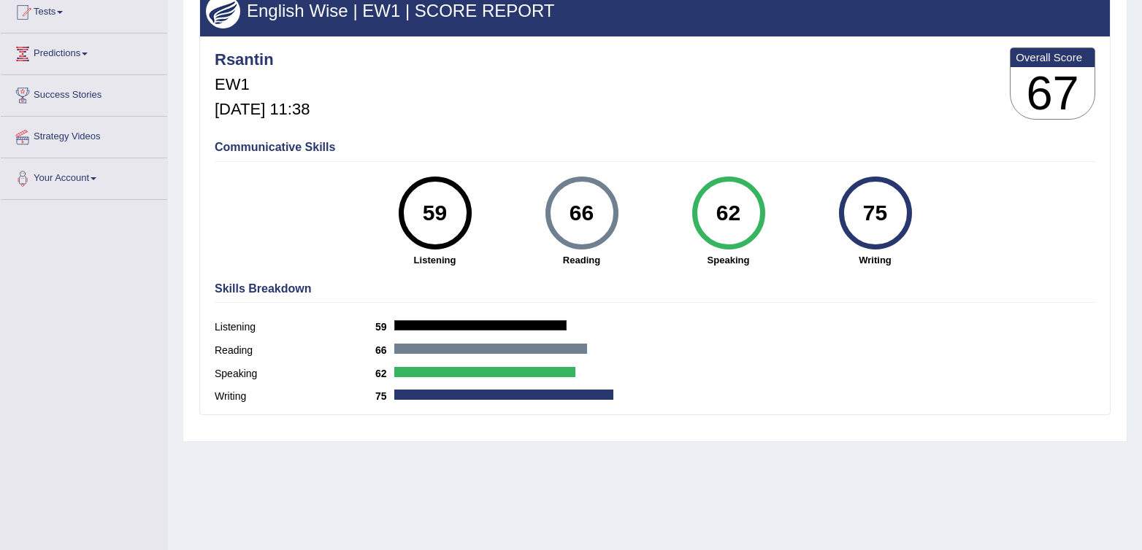
click at [979, 357] on div "Reading 66" at bounding box center [655, 352] width 880 height 23
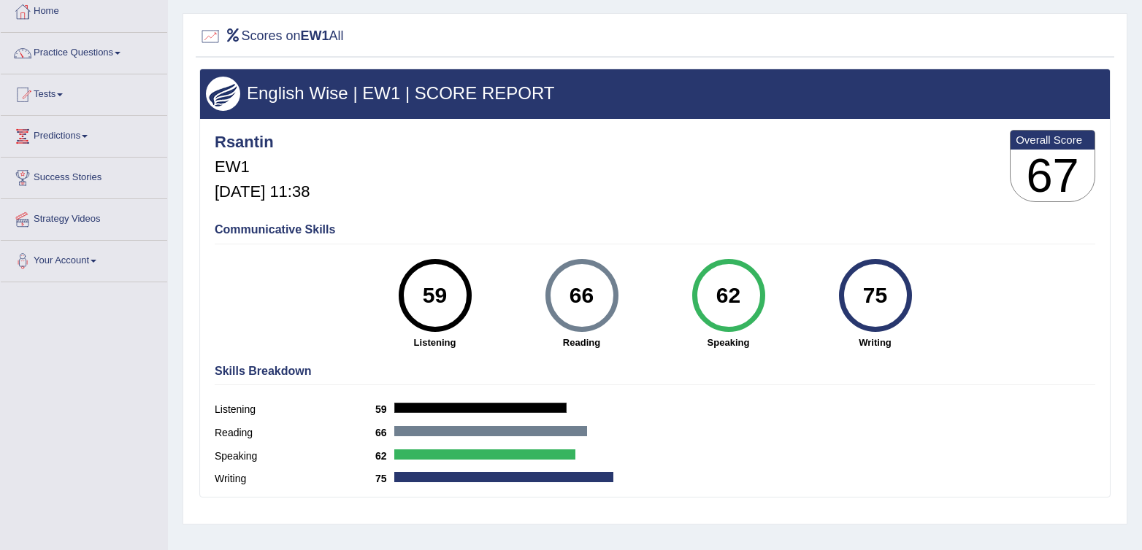
scroll to position [0, 0]
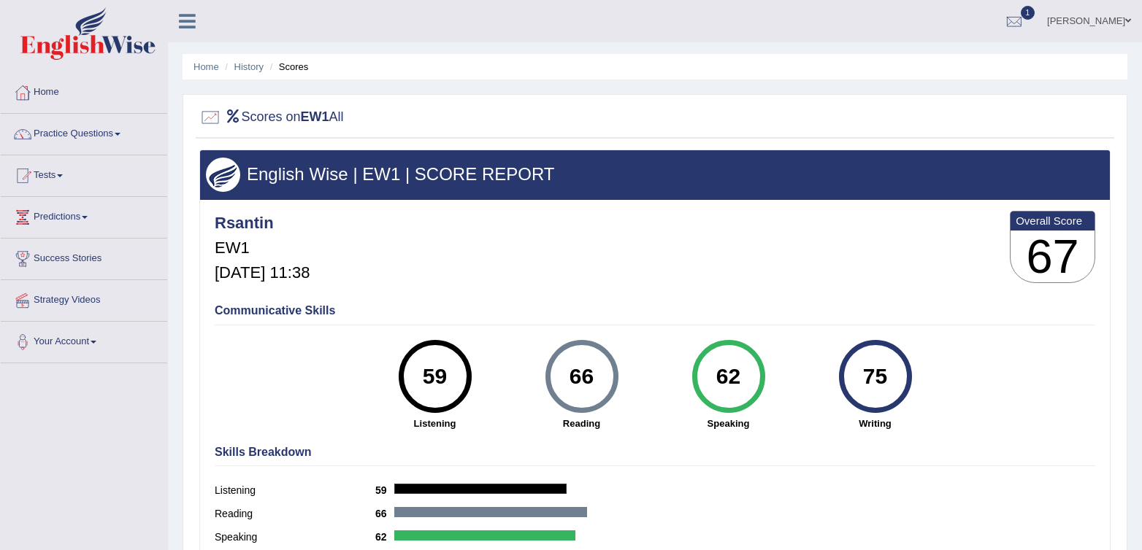
click at [526, 222] on div "Rsantin EW1 [DATE] 11:38 Overall Score 67" at bounding box center [655, 250] width 888 height 87
click at [1025, 19] on div at bounding box center [1014, 22] width 22 height 22
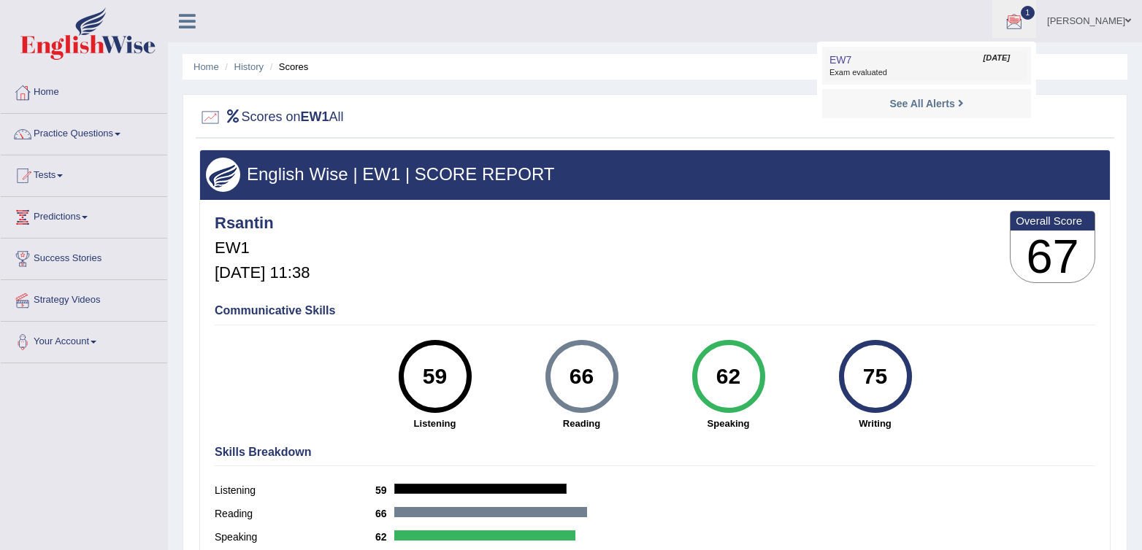
click at [953, 55] on link "EW7 [DATE] Exam evaluated" at bounding box center [925, 65] width 201 height 31
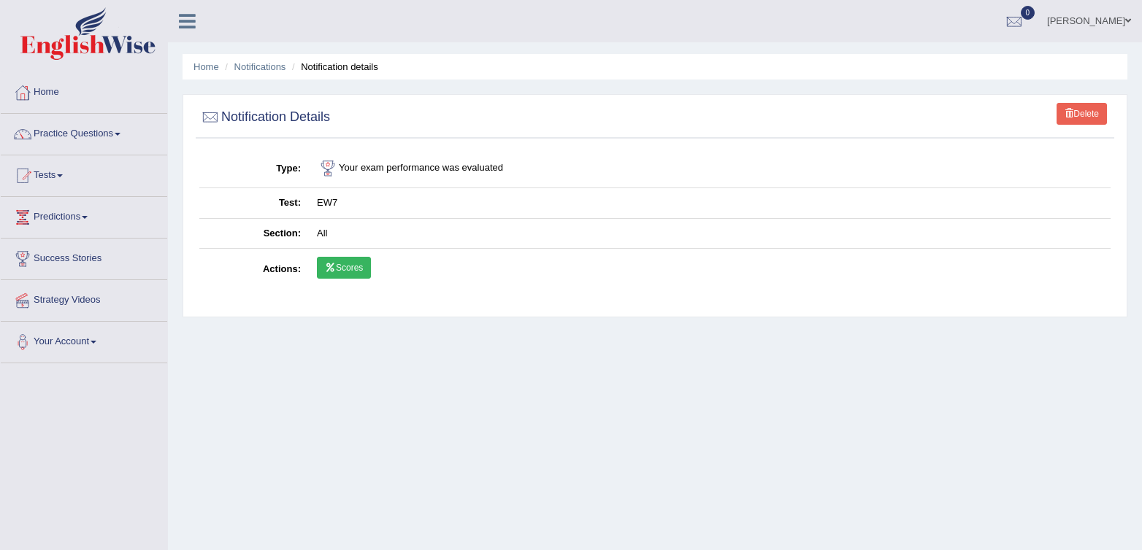
click at [312, 261] on td "Scores" at bounding box center [709, 270] width 801 height 42
click at [315, 262] on td "Scores" at bounding box center [709, 270] width 801 height 42
click at [326, 263] on icon at bounding box center [330, 267] width 11 height 9
drag, startPoint x: 899, startPoint y: 250, endPoint x: 415, endPoint y: 280, distance: 484.8
click at [898, 250] on td "Scores" at bounding box center [709, 270] width 801 height 42
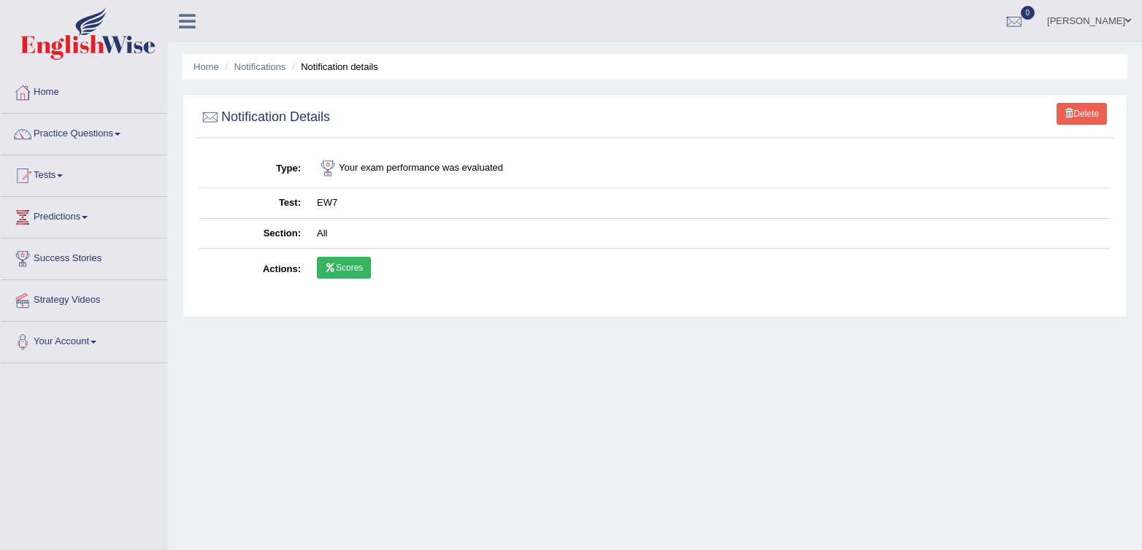
click at [356, 276] on link "Scores" at bounding box center [344, 268] width 54 height 22
